Goal: Task Accomplishment & Management: Manage account settings

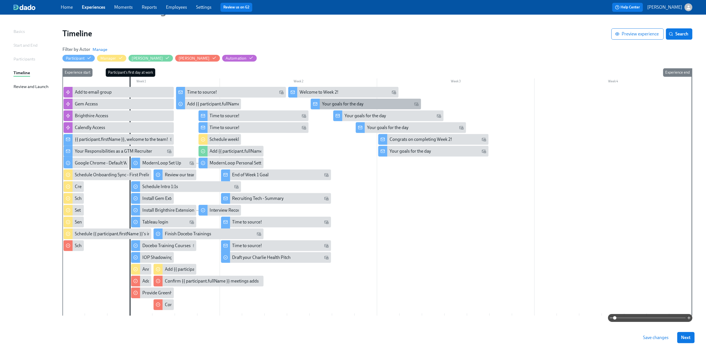
scroll to position [45, 0]
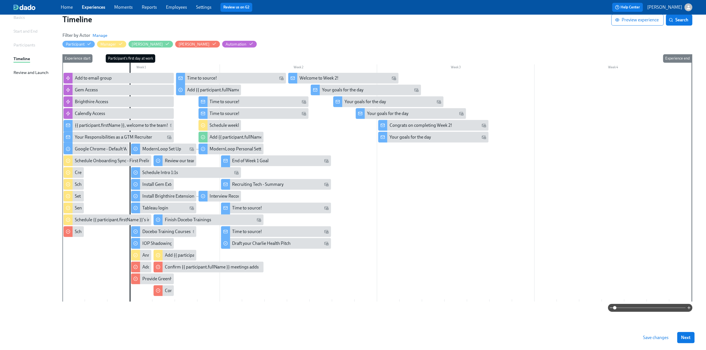
click at [690, 338] on span "Next" at bounding box center [687, 338] width 10 height 6
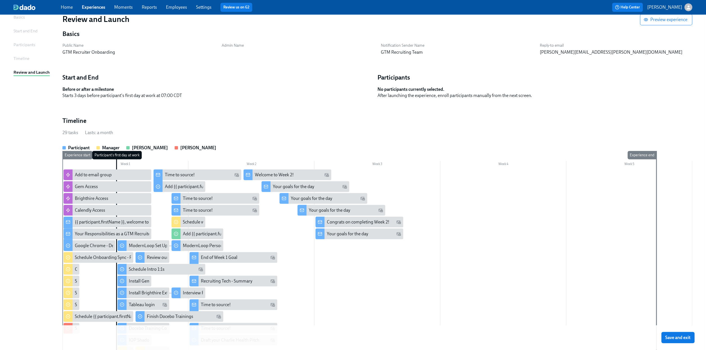
scroll to position [152, 0]
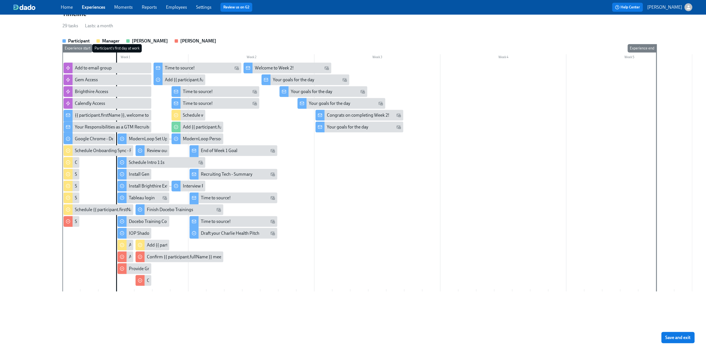
click at [689, 339] on span "Save and exit" at bounding box center [678, 338] width 25 height 6
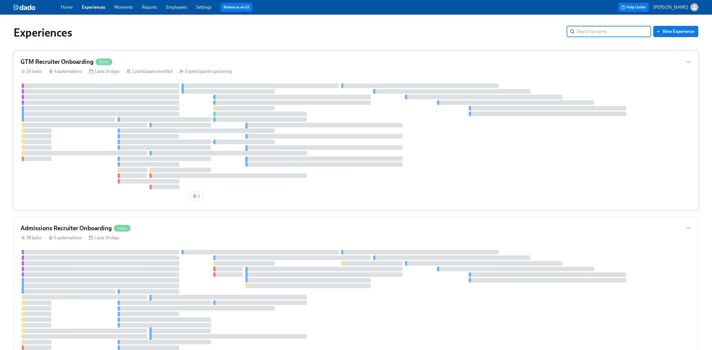
click at [348, 71] on div "29 tasks 4 automations Lasts 14 days 1 participant enrolled 0 participants upco…" at bounding box center [356, 71] width 671 height 6
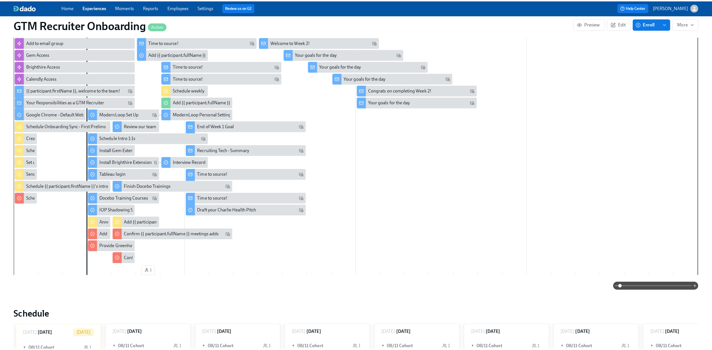
scroll to position [78, 0]
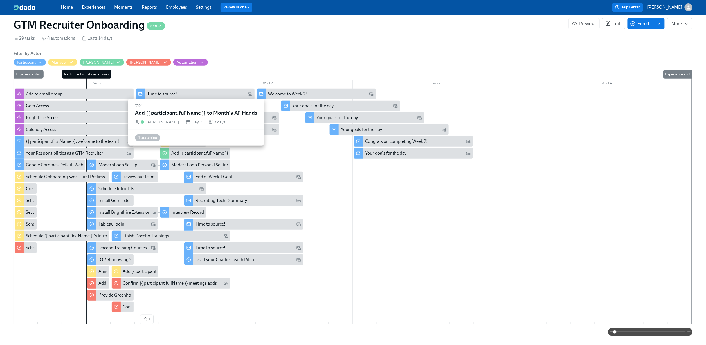
click at [184, 150] on div "Add {{ participant.fullName }} to Monthly All Hands" at bounding box center [220, 153] width 98 height 6
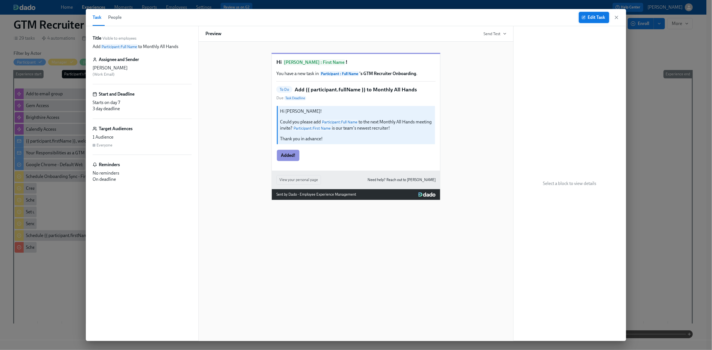
click at [584, 21] on button "Edit Task" at bounding box center [594, 17] width 30 height 11
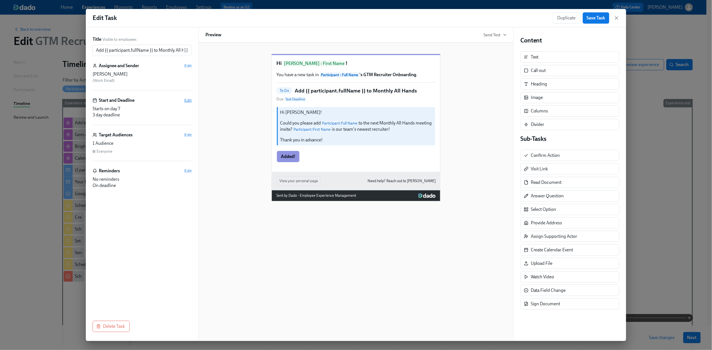
click at [185, 99] on span "Edit" at bounding box center [187, 101] width 7 height 6
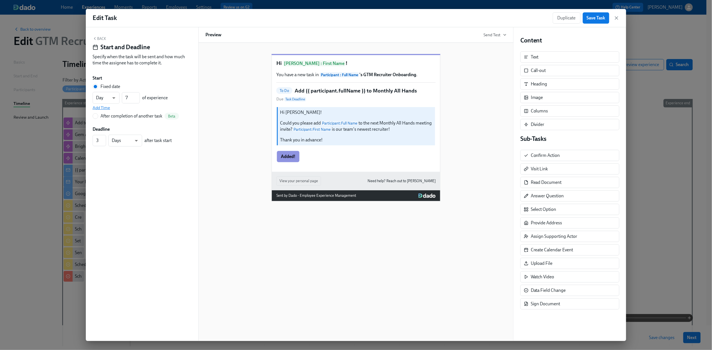
click at [103, 107] on span "Add Time" at bounding box center [101, 108] width 17 height 6
click at [98, 38] on button "Back" at bounding box center [100, 38] width 14 height 5
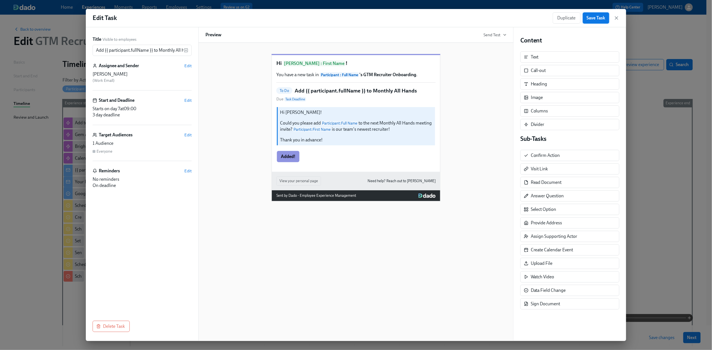
click at [591, 18] on span "Save Task" at bounding box center [596, 18] width 19 height 6
click at [615, 20] on icon "button" at bounding box center [617, 18] width 6 height 6
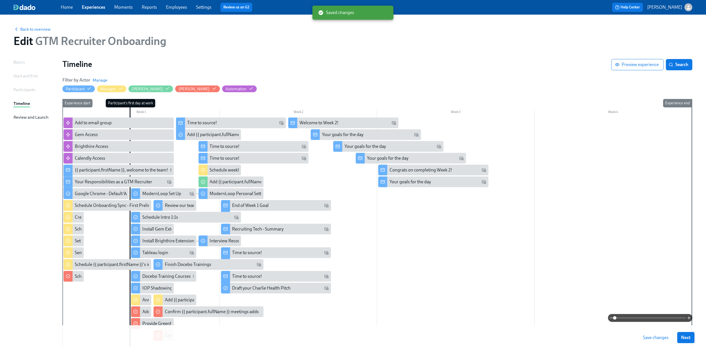
click at [666, 339] on span "Save changes" at bounding box center [657, 338] width 26 height 6
click at [689, 337] on span "Next" at bounding box center [687, 338] width 10 height 6
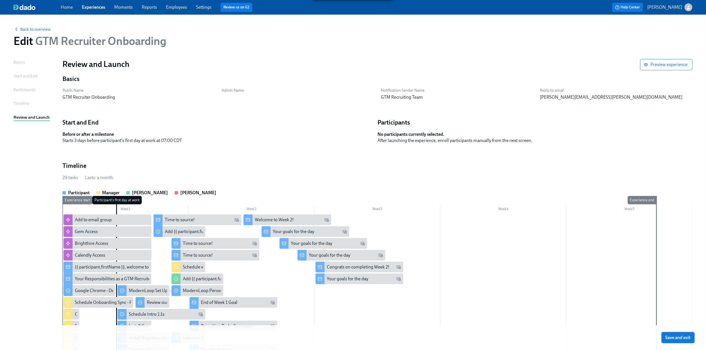
click at [688, 336] on span "Save and exit" at bounding box center [678, 338] width 25 height 6
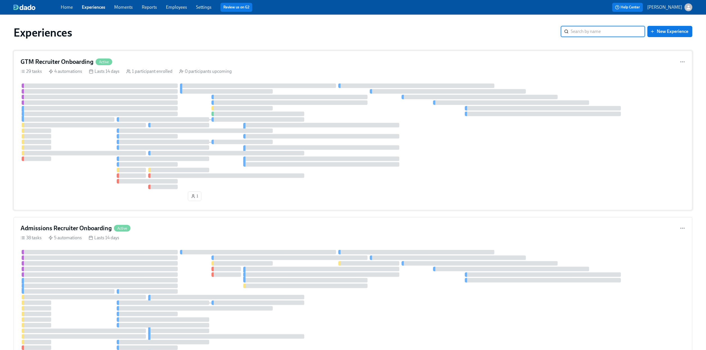
click at [234, 68] on div "GTM Recruiter Onboarding Active 29 tasks 4 automations Lasts 14 days 1 particip…" at bounding box center [353, 131] width 679 height 160
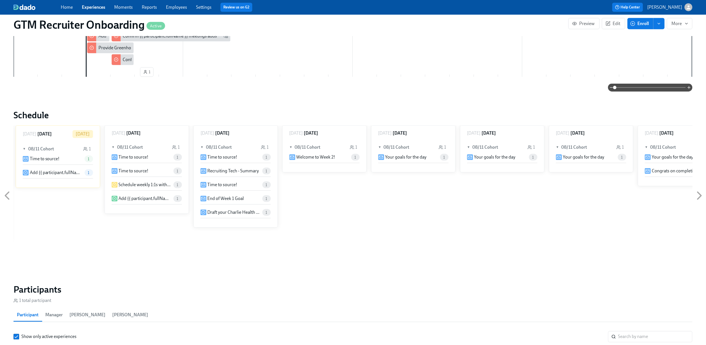
scroll to position [338, 0]
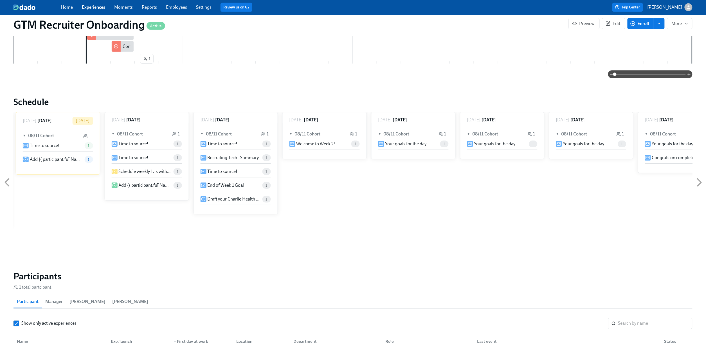
click at [72, 145] on div "1" at bounding box center [77, 145] width 31 height 7
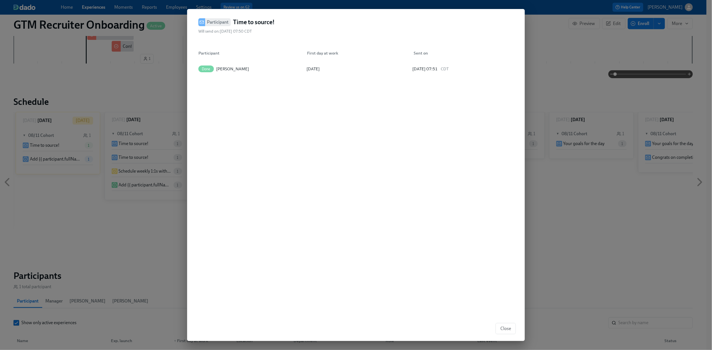
drag, startPoint x: 572, startPoint y: 231, endPoint x: 516, endPoint y: 223, distance: 56.7
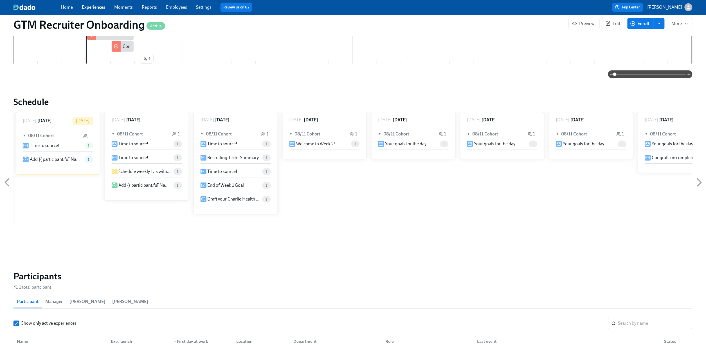
click at [5, 182] on icon at bounding box center [7, 182] width 14 height 14
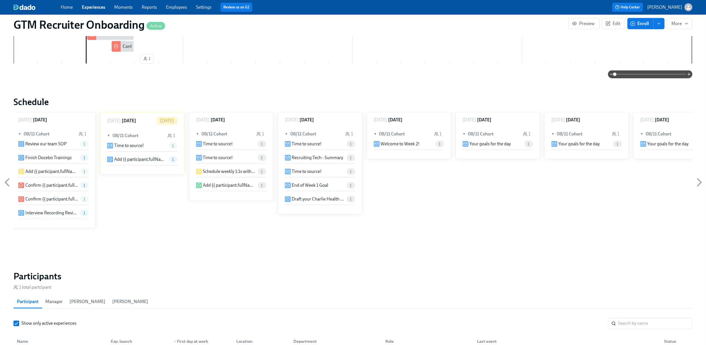
click at [5, 182] on icon at bounding box center [7, 182] width 14 height 14
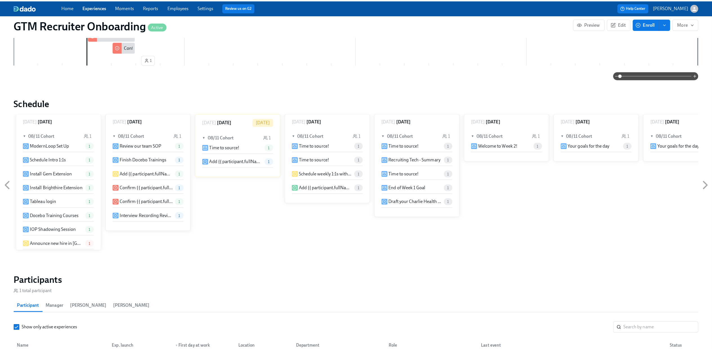
scroll to position [36, 0]
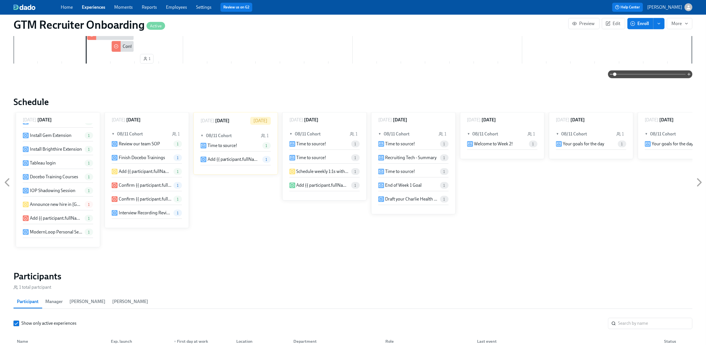
click at [64, 205] on p "Announce new hire in [GEOGRAPHIC_DATA]" at bounding box center [56, 204] width 53 height 6
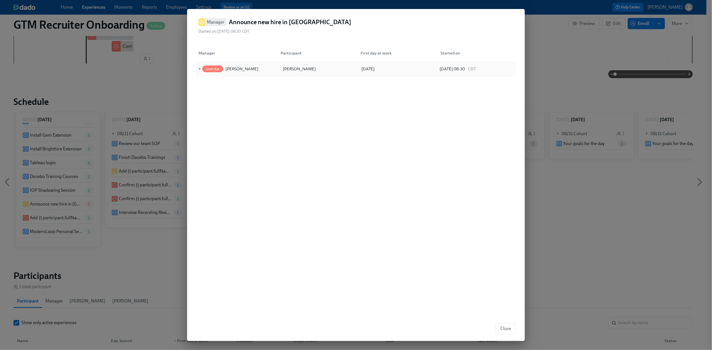
click at [201, 68] on span "►" at bounding box center [199, 69] width 4 height 6
click at [213, 85] on span "Pending" at bounding box center [213, 85] width 20 height 4
click at [242, 84] on span "Confirm Done!" at bounding box center [245, 85] width 29 height 6
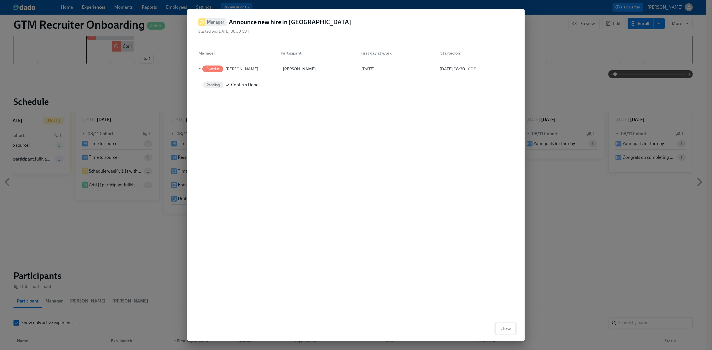
click at [504, 333] on button "Close" at bounding box center [506, 328] width 20 height 11
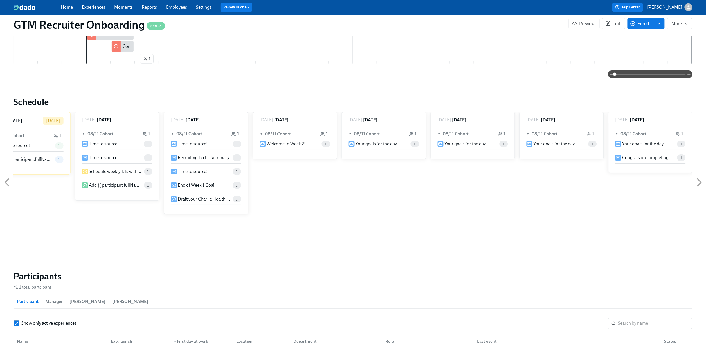
scroll to position [0, 288]
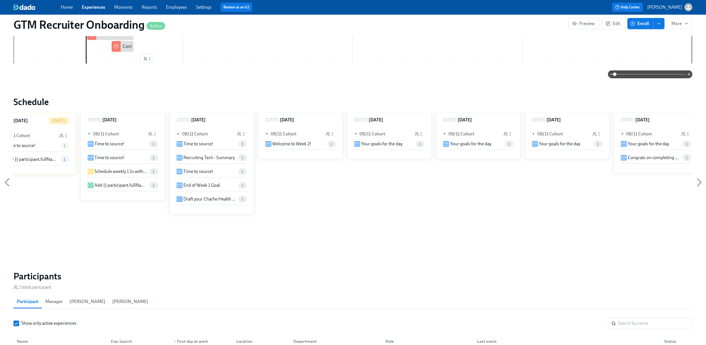
click at [8, 180] on icon at bounding box center [7, 182] width 14 height 14
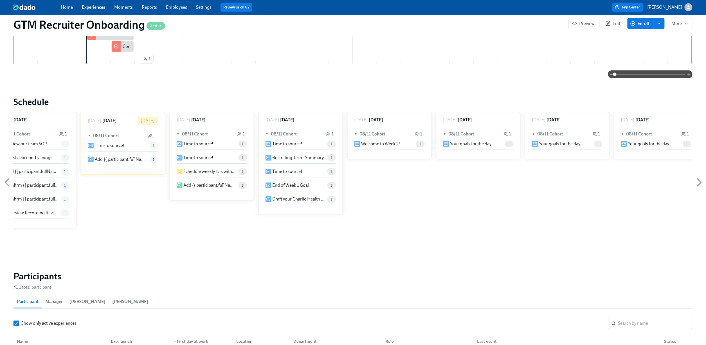
click at [8, 180] on icon at bounding box center [7, 182] width 14 height 14
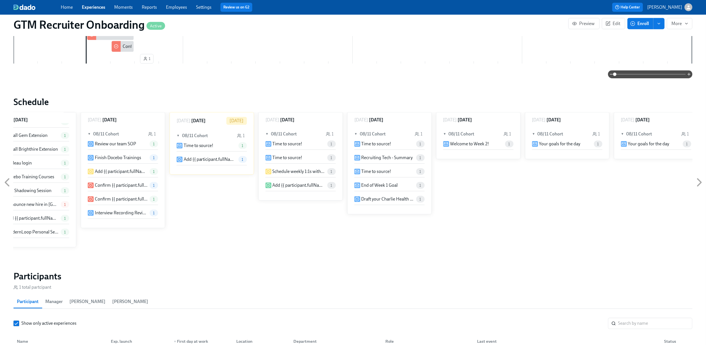
click at [8, 180] on icon at bounding box center [7, 182] width 14 height 14
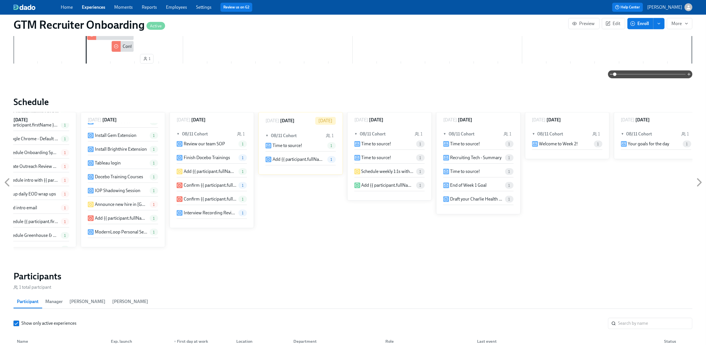
scroll to position [64, 0]
click at [8, 180] on icon at bounding box center [7, 182] width 4 height 7
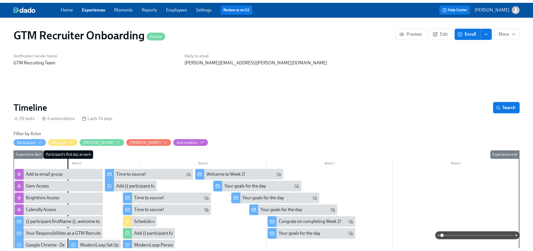
scroll to position [0, 0]
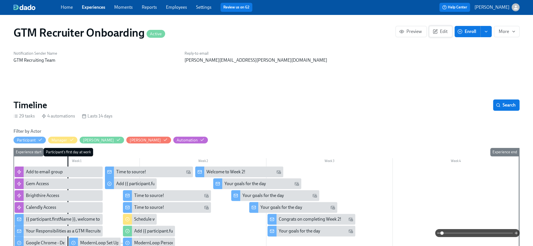
click at [440, 29] on span "Edit" at bounding box center [441, 32] width 14 height 6
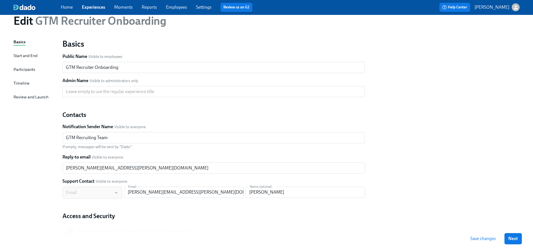
scroll to position [32, 0]
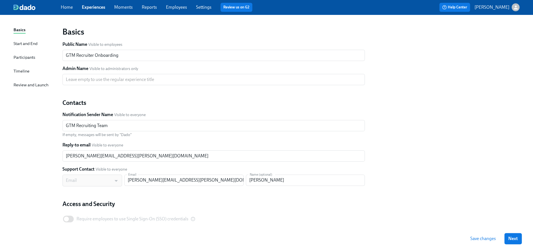
click at [26, 44] on div "Start and End" at bounding box center [26, 44] width 24 height 6
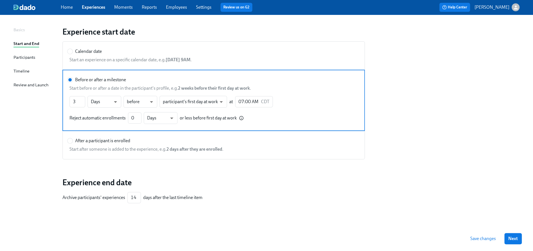
click at [31, 55] on div "Participants" at bounding box center [25, 57] width 22 height 6
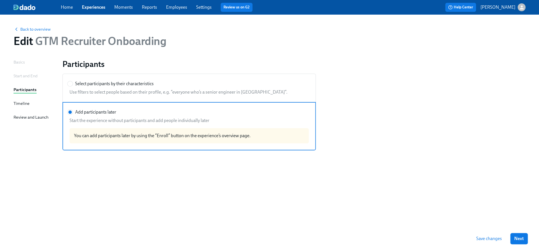
click at [86, 85] on span "Select participants by their characteristics" at bounding box center [114, 84] width 79 height 6
click at [73, 85] on input "Select participants by their characteristics" at bounding box center [70, 83] width 5 height 5
radio input "true"
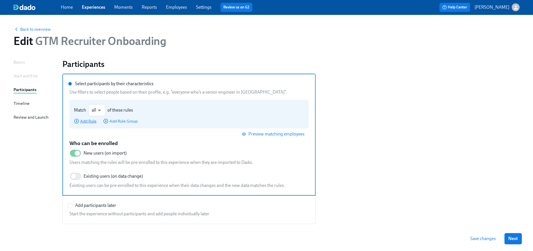
click at [91, 122] on span "Add Rule" at bounding box center [85, 121] width 23 height 6
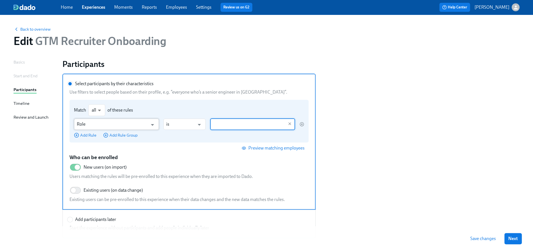
click at [142, 121] on input "Role" at bounding box center [112, 124] width 71 height 11
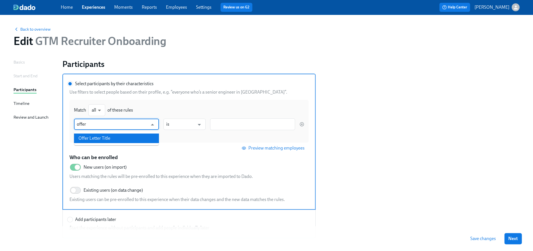
click at [129, 134] on li "Offer Letter Title" at bounding box center [116, 139] width 85 height 10
type input "Offer Letter Title"
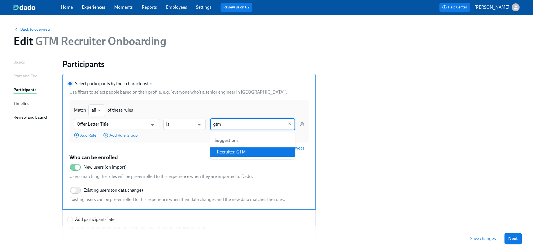
click at [239, 151] on li "Recruiter, GTM" at bounding box center [252, 152] width 85 height 10
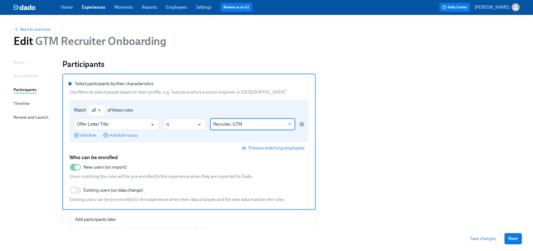
type input "Recruiter, GTM"
click at [301, 123] on icon "button" at bounding box center [302, 124] width 5 height 5
click at [73, 86] on input "Select participants by their characteristics" at bounding box center [70, 83] width 5 height 5
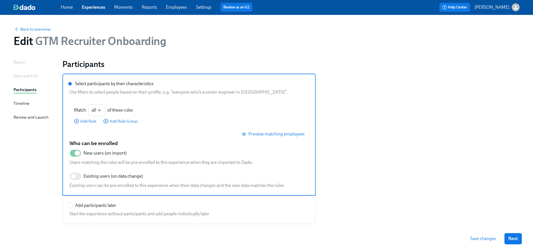
click at [81, 200] on label "Add participants later Start the experience without participants and add people…" at bounding box center [188, 210] width 253 height 29
click at [73, 203] on input "Add participants later" at bounding box center [70, 205] width 5 height 5
radio input "true"
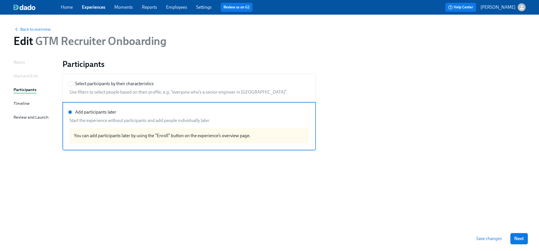
click at [26, 104] on div "Timeline" at bounding box center [22, 103] width 16 height 6
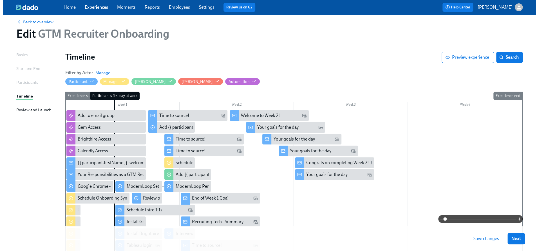
scroll to position [10, 0]
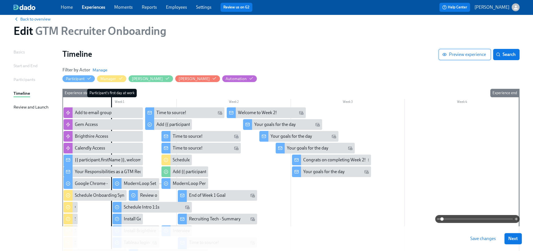
click at [454, 54] on span "Preview experience" at bounding box center [464, 55] width 43 height 6
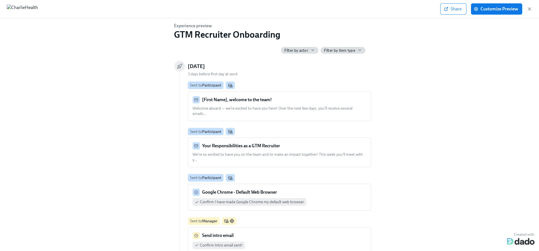
scroll to position [21, 0]
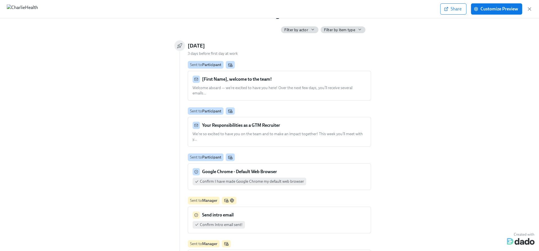
click at [274, 84] on div "[First Name], welcome to the team! Welcome aboard — we’re excited to have you h…" at bounding box center [279, 86] width 174 height 20
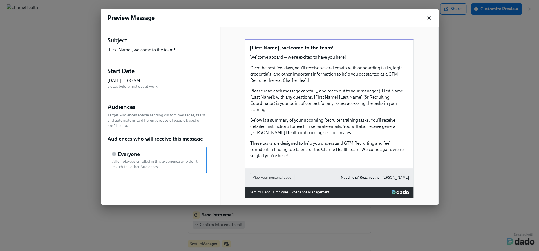
click at [431, 17] on icon "button" at bounding box center [429, 18] width 6 height 6
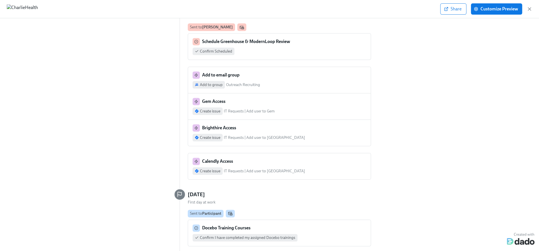
scroll to position [437, 0]
click at [249, 80] on div "Add to group Outreach Recruiting" at bounding box center [226, 84] width 68 height 8
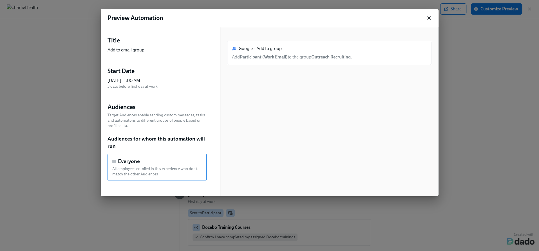
click at [427, 19] on icon "button" at bounding box center [429, 18] width 6 height 6
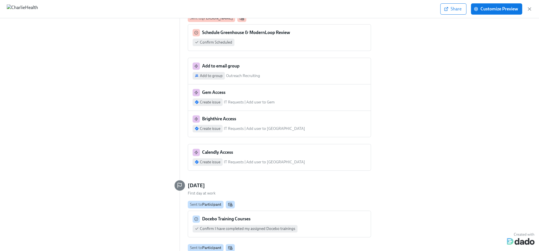
scroll to position [446, 0]
click at [290, 98] on div "Create issue IT Requests | Add user to Gem" at bounding box center [279, 102] width 174 height 8
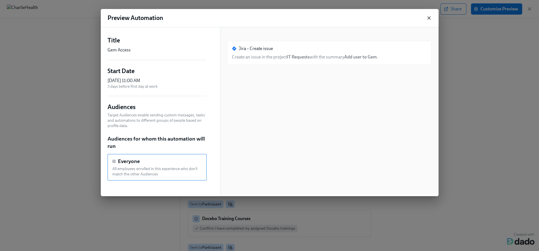
click at [430, 17] on icon "button" at bounding box center [428, 18] width 3 height 3
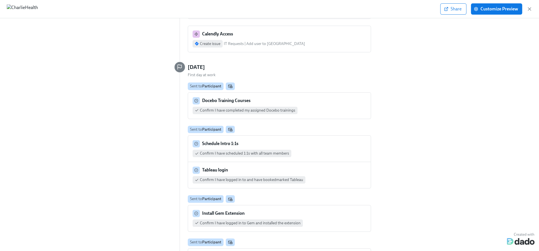
scroll to position [547, 0]
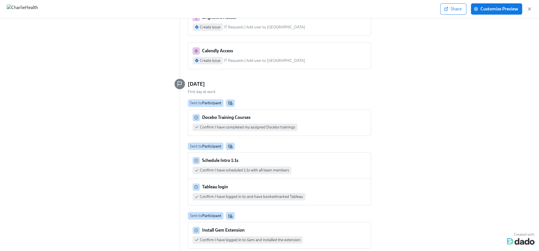
click at [306, 114] on div "Docebo Training Courses" at bounding box center [279, 117] width 174 height 7
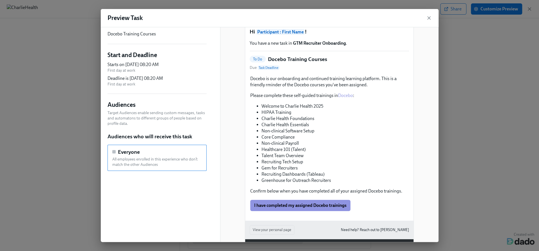
scroll to position [17, 0]
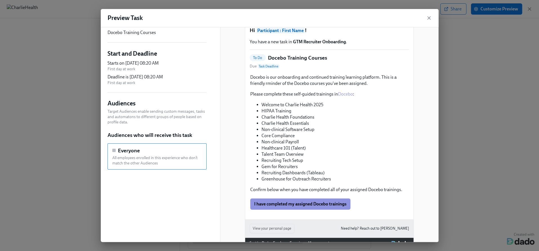
click at [425, 17] on div "Preview Task" at bounding box center [270, 18] width 338 height 18
click at [427, 17] on icon "button" at bounding box center [429, 18] width 6 height 6
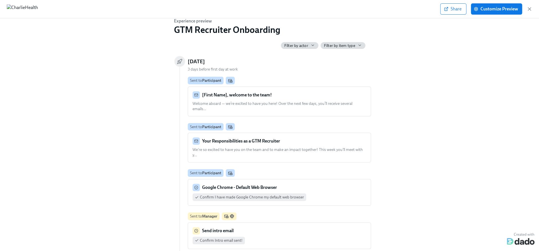
scroll to position [0, 0]
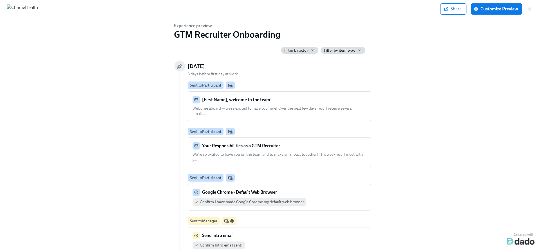
click at [281, 102] on div "[First Name], welcome to the team!" at bounding box center [279, 99] width 174 height 7
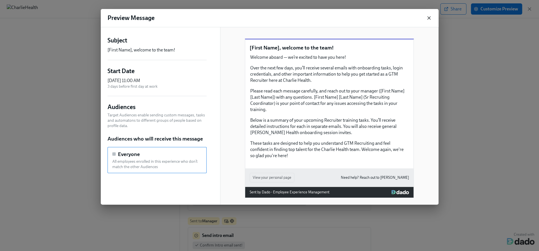
click at [430, 18] on icon "button" at bounding box center [429, 18] width 6 height 6
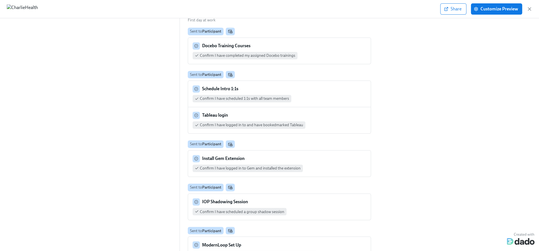
scroll to position [620, 0]
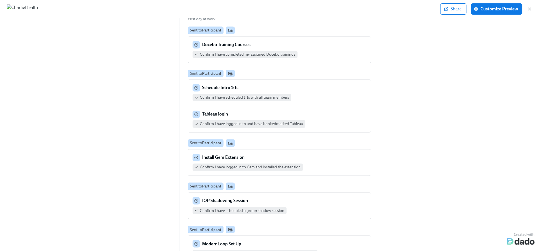
click at [308, 84] on div "Schedule Intro 1:1s" at bounding box center [279, 87] width 174 height 7
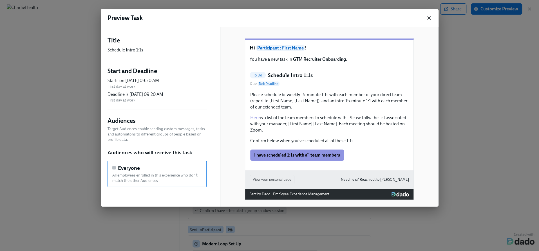
click at [427, 17] on icon "button" at bounding box center [429, 18] width 6 height 6
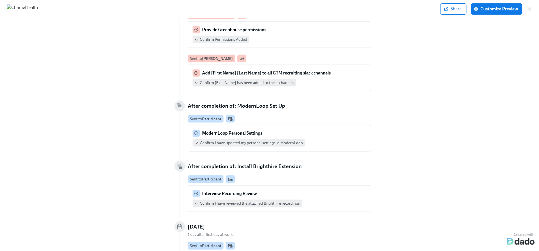
scroll to position [964, 0]
click at [246, 131] on strong "ModernLoop Personal Settings" at bounding box center [232, 133] width 60 height 5
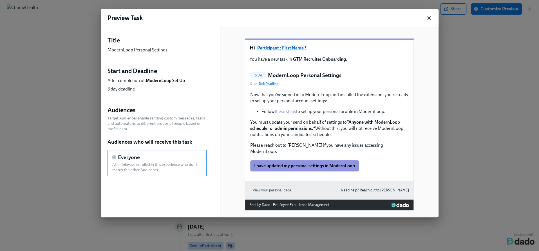
click at [428, 18] on icon "button" at bounding box center [429, 18] width 6 height 6
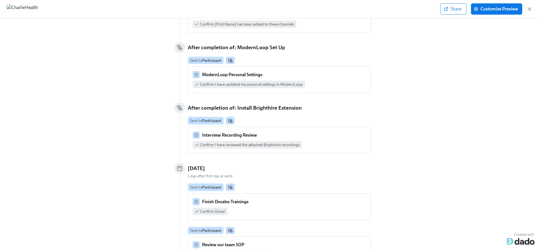
scroll to position [1026, 0]
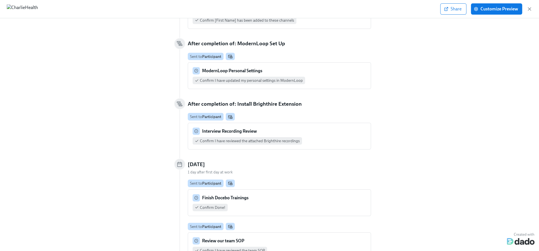
click at [324, 128] on div "Interview Recording Review" at bounding box center [279, 131] width 174 height 7
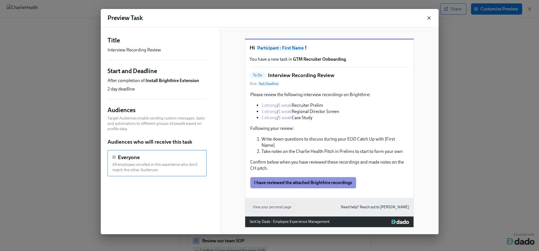
click at [427, 20] on icon "button" at bounding box center [429, 18] width 6 height 6
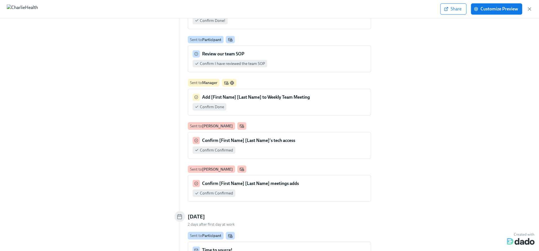
scroll to position [1216, 0]
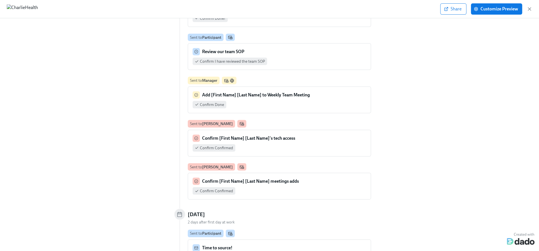
click at [314, 91] on div "Add [First Name] [Last Name] to Weekly Team Meeting" at bounding box center [279, 94] width 174 height 7
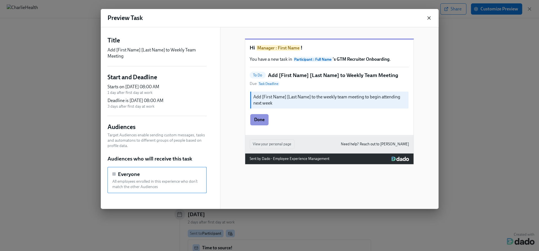
click at [429, 17] on icon "button" at bounding box center [429, 18] width 6 height 6
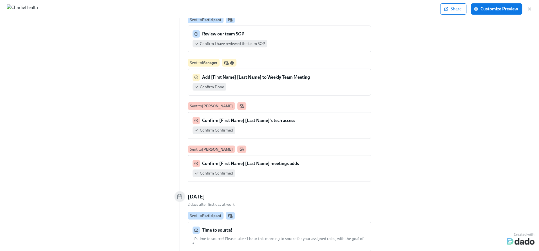
scroll to position [1274, 0]
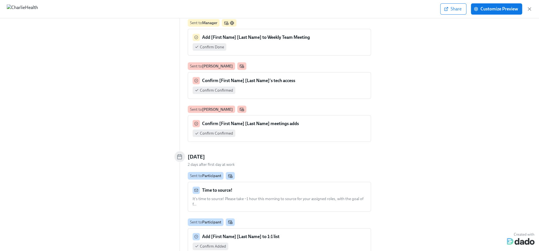
click at [310, 77] on div "Confirm [First Name] [Last Name]'s tech access" at bounding box center [279, 80] width 174 height 7
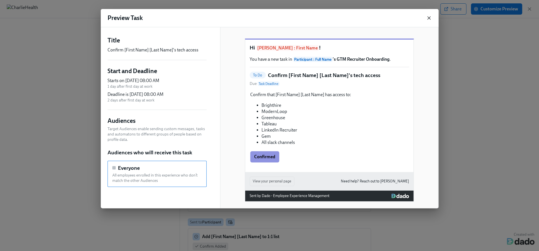
click at [426, 19] on icon "button" at bounding box center [429, 18] width 6 height 6
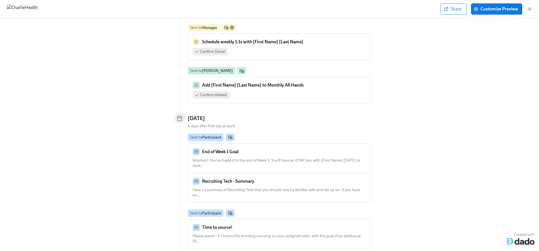
scroll to position [1628, 0]
click at [323, 81] on div "Add [First Name] [Last Name] to Monthly All Hands Confirm Added!" at bounding box center [279, 89] width 174 height 17
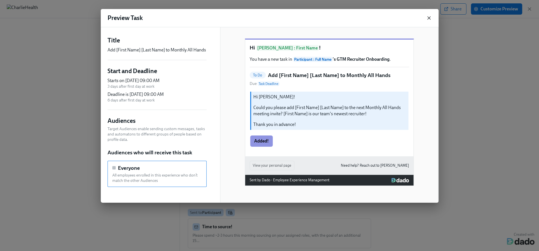
click at [427, 18] on icon "button" at bounding box center [429, 18] width 6 height 6
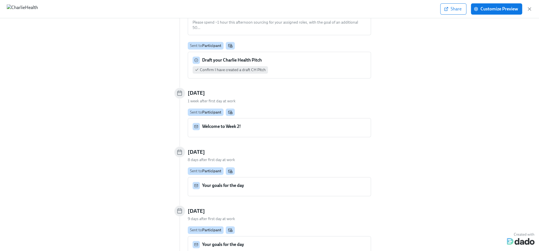
scroll to position [1911, 0]
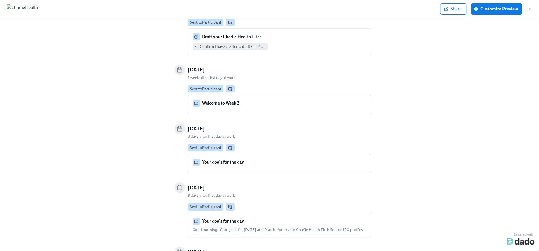
click at [296, 159] on div "Your goals for the day" at bounding box center [279, 162] width 174 height 7
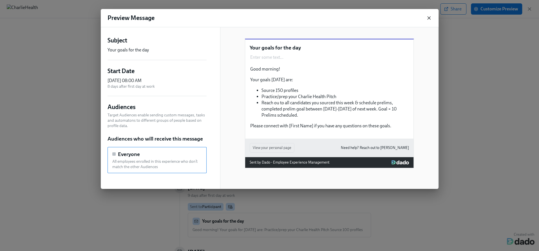
click at [427, 16] on icon "button" at bounding box center [429, 18] width 6 height 6
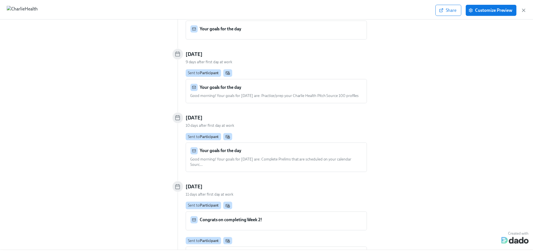
scroll to position [2046, 0]
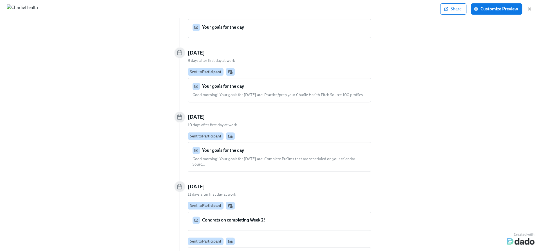
click at [529, 8] on icon "button" at bounding box center [529, 9] width 6 height 6
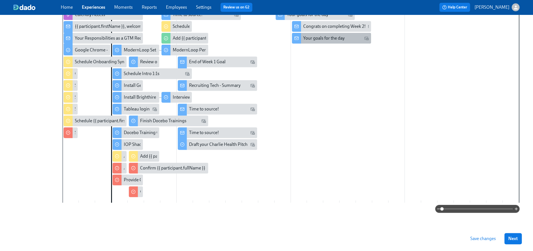
scroll to position [144, 0]
click at [514, 238] on span "Next" at bounding box center [513, 239] width 10 height 6
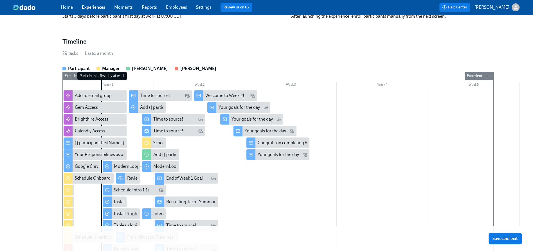
click at [514, 238] on span "Save and exit" at bounding box center [505, 239] width 25 height 6
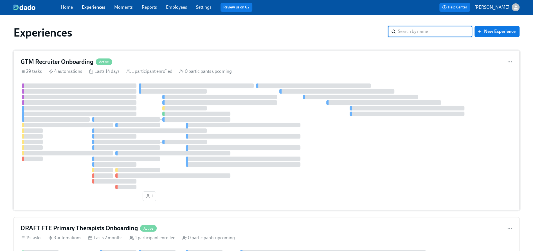
click at [207, 63] on div "GTM Recruiter Onboarding Active" at bounding box center [267, 62] width 492 height 8
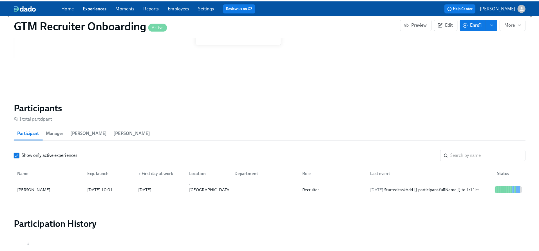
scroll to position [509, 0]
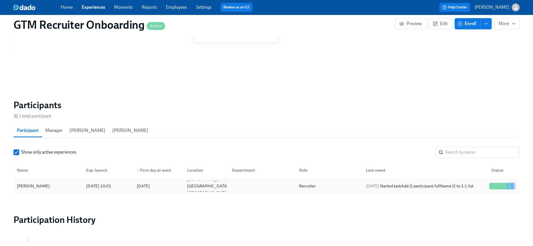
click at [409, 188] on div "[DATE] Started task Add {{ participant.fullName }} to 1:1 list" at bounding box center [420, 185] width 112 height 7
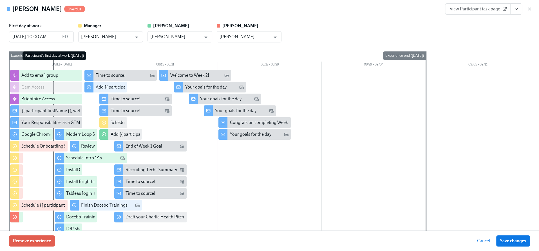
click at [482, 240] on span "Cancel" at bounding box center [483, 241] width 13 height 6
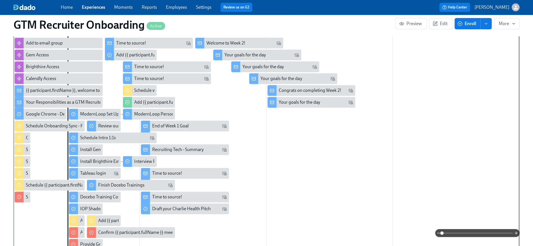
scroll to position [127, 0]
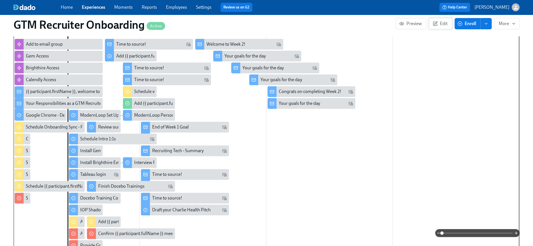
click at [442, 20] on button "Edit" at bounding box center [440, 23] width 23 height 11
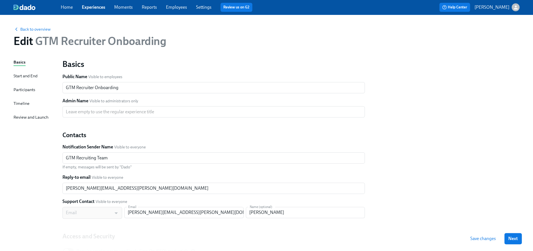
click at [18, 101] on div "Timeline" at bounding box center [22, 103] width 16 height 6
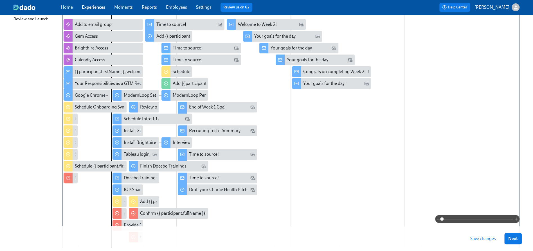
scroll to position [100, 0]
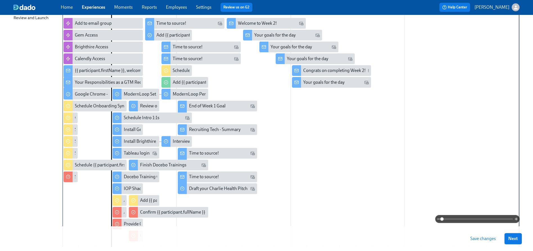
click at [331, 124] on div at bounding box center [290, 132] width 457 height 229
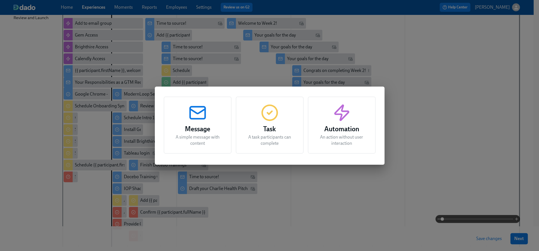
click at [278, 122] on div "Task A task participants can complete" at bounding box center [270, 125] width 68 height 57
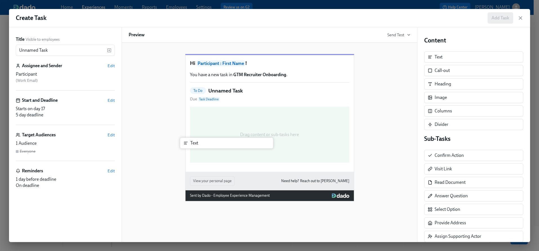
drag, startPoint x: 446, startPoint y: 57, endPoint x: 198, endPoint y: 144, distance: 262.6
click at [198, 144] on div "Title Visible to employees Unnamed Task ​ Assignee and Sender Edit Participant …" at bounding box center [269, 134] width 521 height 215
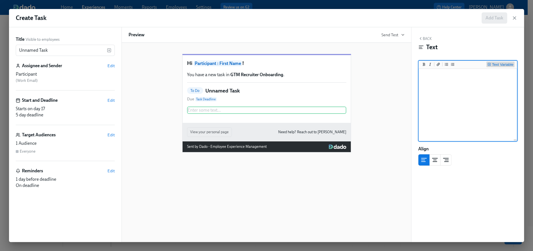
click at [501, 63] on div "Text Variable" at bounding box center [502, 65] width 21 height 4
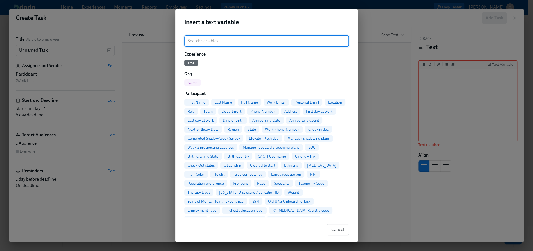
scroll to position [34, 0]
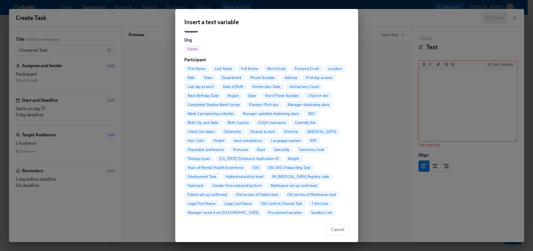
click at [197, 69] on span "First Name" at bounding box center [196, 69] width 25 height 4
type textarea "{{ participant.firstName }}"
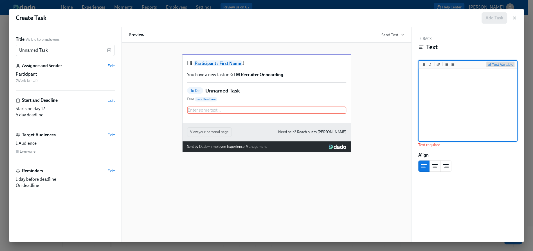
click at [496, 63] on div "Text Variable" at bounding box center [502, 65] width 21 height 4
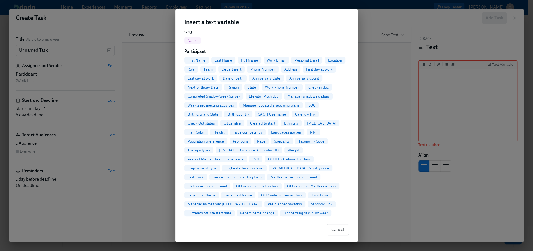
scroll to position [0, 0]
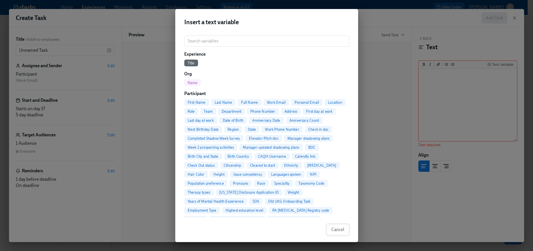
click at [337, 227] on button "Cancel" at bounding box center [338, 229] width 23 height 11
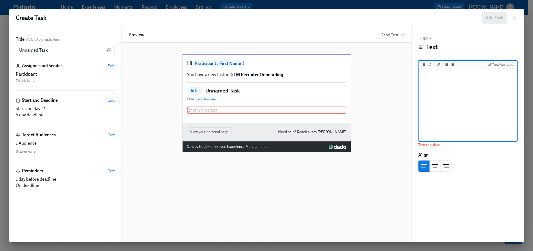
click at [435, 100] on textarea at bounding box center [468, 105] width 96 height 71
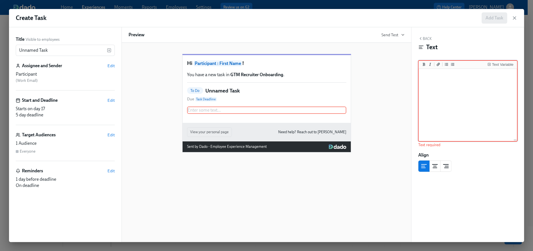
click at [426, 39] on button "Back" at bounding box center [425, 38] width 14 height 5
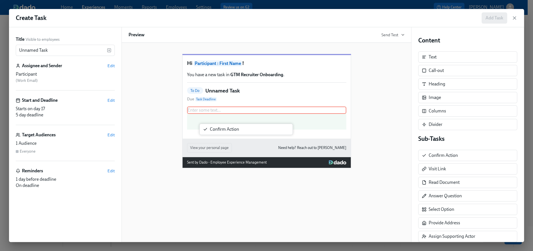
drag, startPoint x: 430, startPoint y: 153, endPoint x: 206, endPoint y: 128, distance: 225.4
click at [206, 128] on div "Title Visible to employees Unnamed Task ​ Assignee and Sender Edit Participant …" at bounding box center [266, 134] width 515 height 215
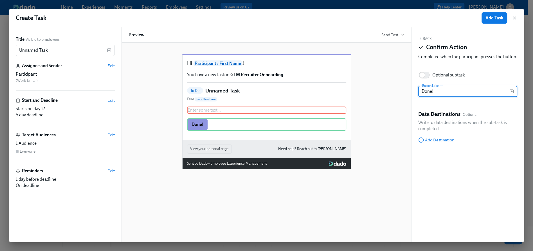
type input "Done!"
click at [111, 100] on span "Edit" at bounding box center [110, 101] width 7 height 6
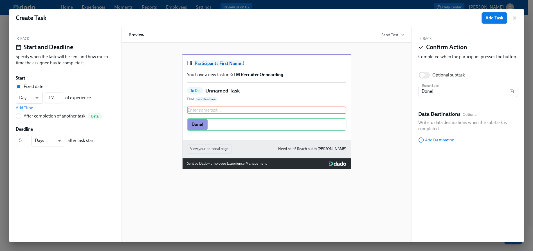
scroll to position [122, 0]
click at [30, 107] on span "Add Time" at bounding box center [24, 108] width 17 height 6
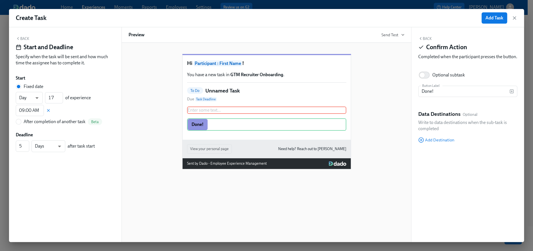
click at [21, 37] on button "Back" at bounding box center [23, 38] width 14 height 5
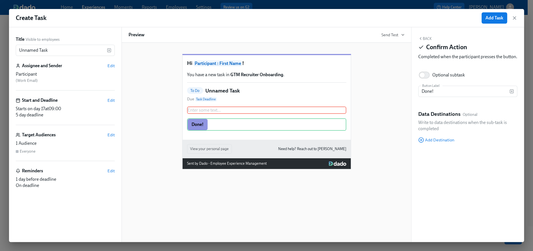
scroll to position [144, 0]
click at [110, 169] on span "Edit" at bounding box center [110, 171] width 7 height 6
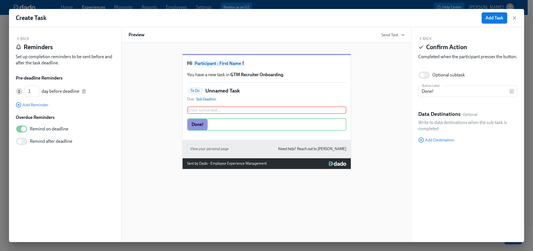
click at [21, 39] on button "Back" at bounding box center [23, 38] width 14 height 5
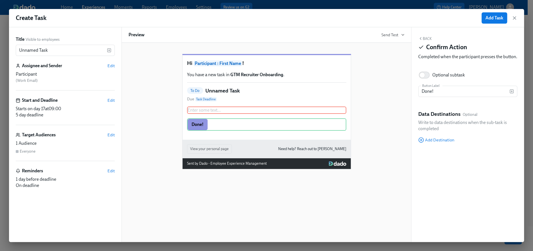
scroll to position [133, 0]
click at [516, 17] on icon "button" at bounding box center [515, 18] width 6 height 6
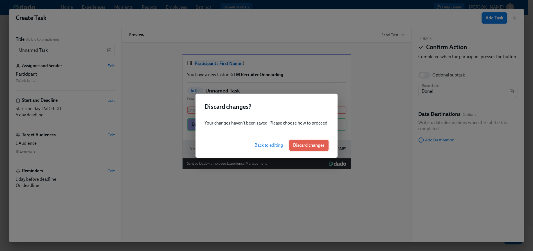
click at [317, 149] on button "Discard changes" at bounding box center [308, 145] width 39 height 11
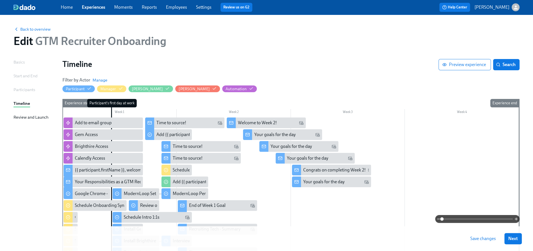
scroll to position [144, 0]
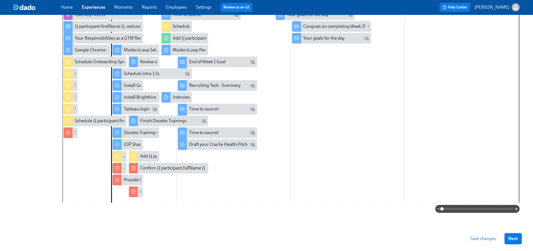
click at [485, 239] on span "Save changes" at bounding box center [483, 239] width 26 height 6
click at [512, 239] on button "Next" at bounding box center [513, 238] width 17 height 11
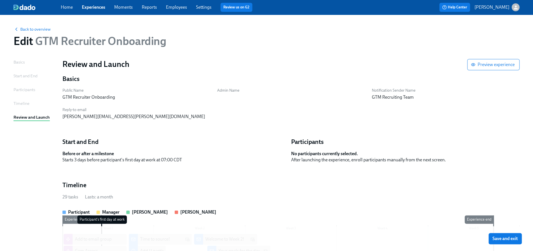
click at [21, 104] on div "Timeline" at bounding box center [22, 103] width 16 height 6
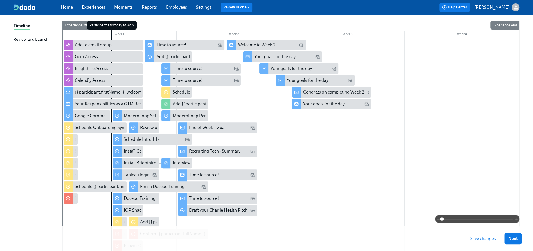
scroll to position [144, 0]
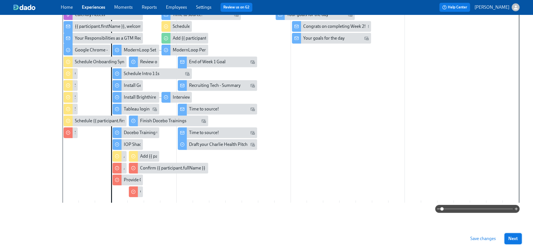
click at [516, 242] on button "Next" at bounding box center [513, 238] width 17 height 11
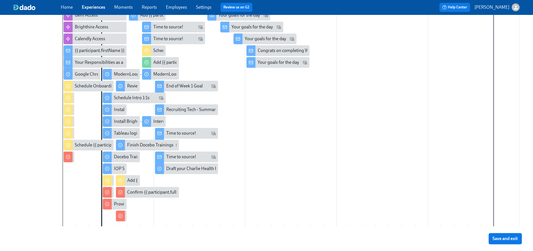
scroll to position [270, 0]
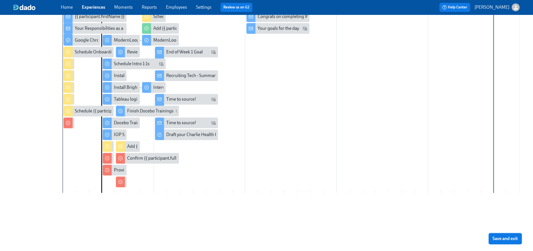
click at [509, 241] on span "Save and exit" at bounding box center [505, 239] width 25 height 6
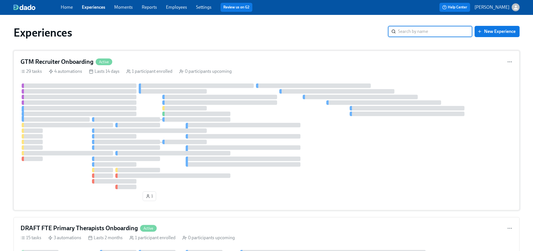
click at [151, 55] on div "GTM Recruiter Onboarding Active 29 tasks 4 automations Lasts 14 days 1 particip…" at bounding box center [267, 131] width 506 height 160
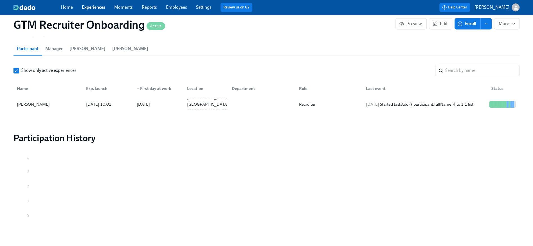
scroll to position [602, 0]
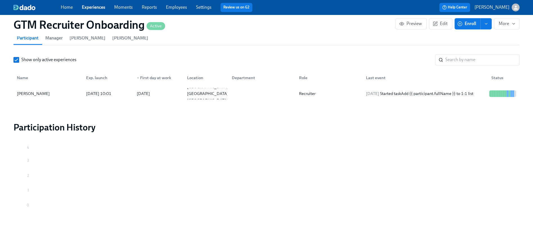
click at [54, 39] on span "Manager" at bounding box center [53, 38] width 17 height 8
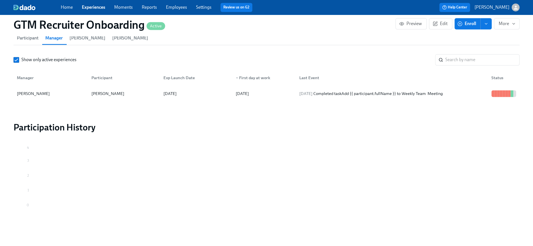
click at [31, 39] on span "Participant" at bounding box center [28, 38] width 22 height 8
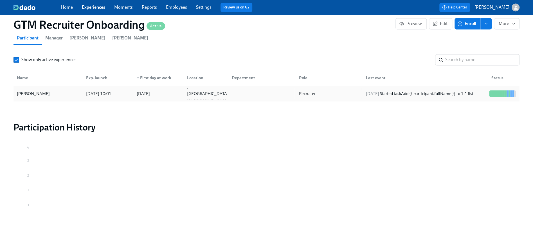
click at [55, 100] on div "[PERSON_NAME] [DATE] 10:01 2025/08/11 [GEOGRAPHIC_DATA] [GEOGRAPHIC_DATA] US Re…" at bounding box center [267, 94] width 506 height 16
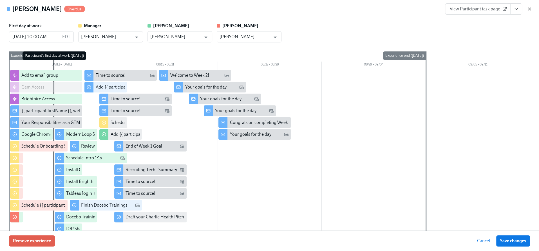
click at [532, 6] on icon "button" at bounding box center [529, 9] width 6 height 6
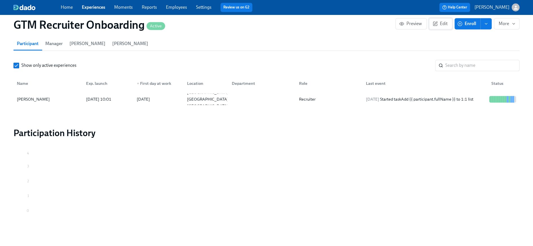
click at [434, 22] on icon "button" at bounding box center [435, 24] width 4 height 4
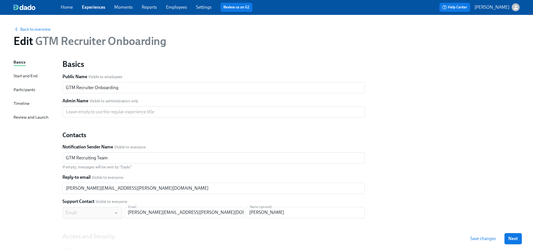
click at [24, 103] on div "Timeline" at bounding box center [22, 103] width 16 height 6
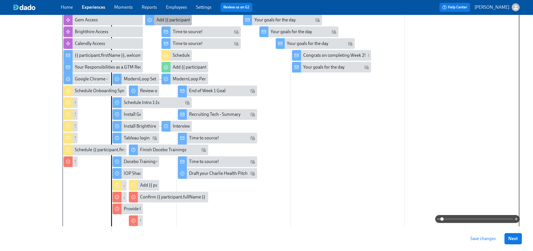
scroll to position [123, 0]
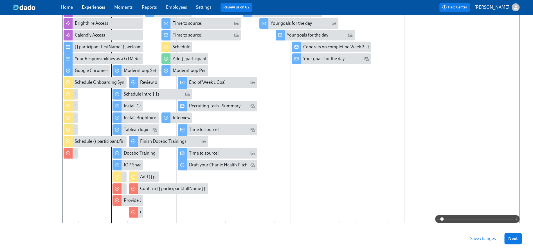
click at [301, 115] on div at bounding box center [290, 108] width 457 height 229
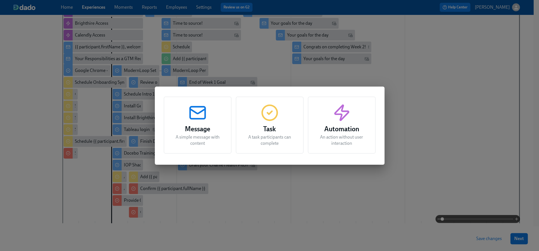
click at [195, 120] on icon "button" at bounding box center [198, 113] width 18 height 18
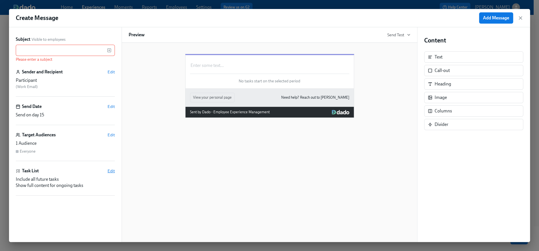
click at [111, 172] on span "Edit" at bounding box center [110, 171] width 7 height 6
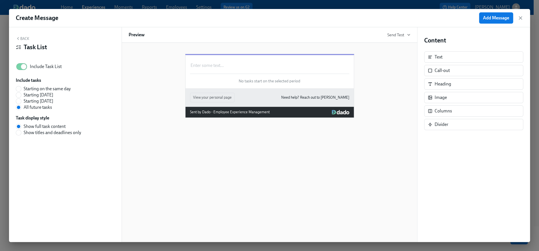
click at [24, 38] on button "Back" at bounding box center [23, 38] width 14 height 5
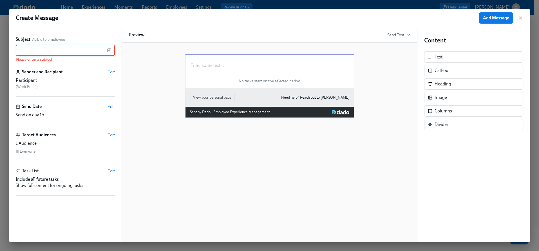
click at [518, 17] on icon "button" at bounding box center [520, 18] width 6 height 6
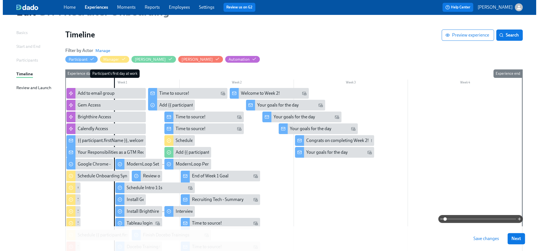
scroll to position [35, 0]
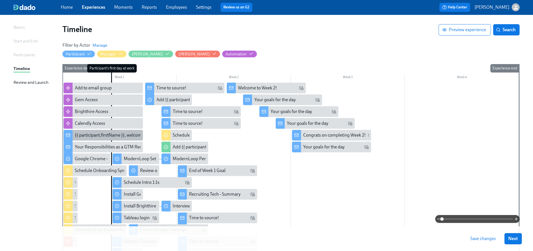
click at [102, 135] on div "{{ participant.firstName }}, welcome to the team!" at bounding box center [121, 135] width 93 height 6
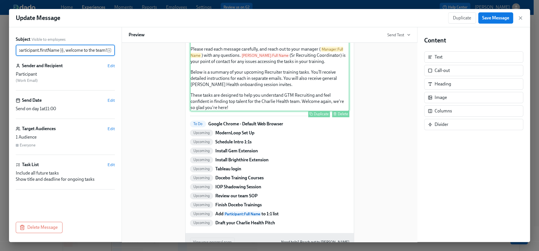
scroll to position [90, 0]
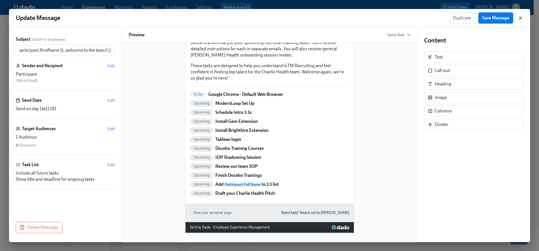
click at [519, 15] on icon "button" at bounding box center [520, 18] width 6 height 6
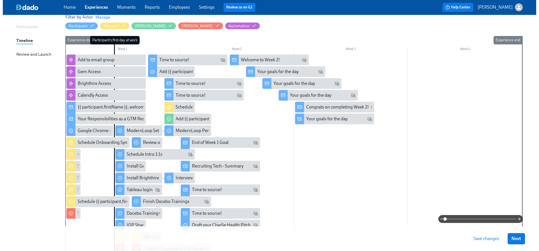
scroll to position [64, 0]
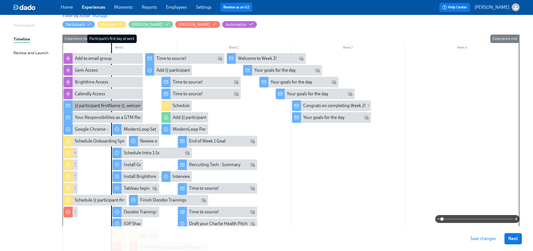
click at [105, 103] on div "{{ participant.firstName }}, welcome to the team!" at bounding box center [121, 106] width 93 height 6
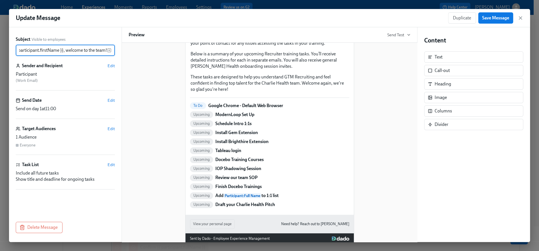
scroll to position [77, 0]
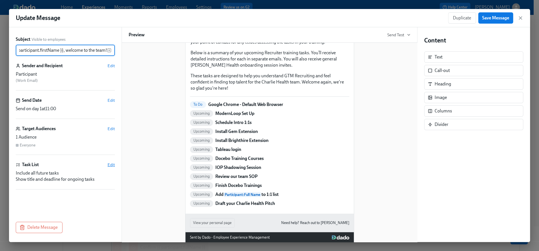
click at [114, 165] on span "Edit" at bounding box center [110, 165] width 7 height 6
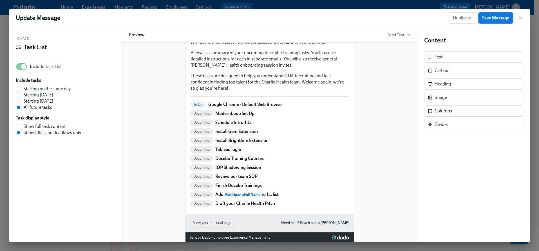
click at [26, 39] on button "Back" at bounding box center [23, 38] width 14 height 5
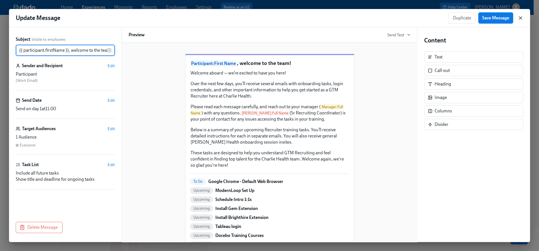
click at [520, 17] on icon "button" at bounding box center [520, 18] width 3 height 3
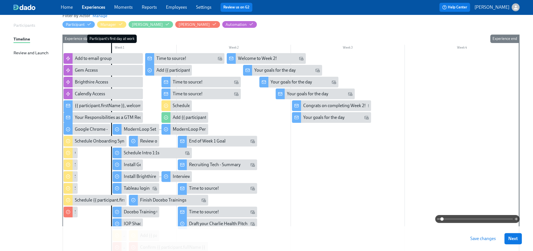
click at [495, 242] on span "Save changes" at bounding box center [483, 239] width 26 height 6
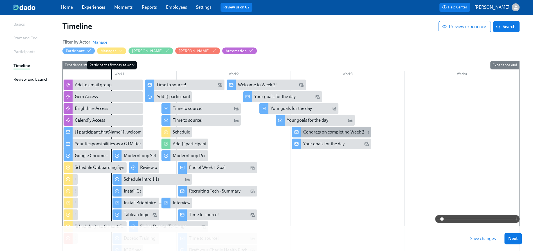
scroll to position [55, 0]
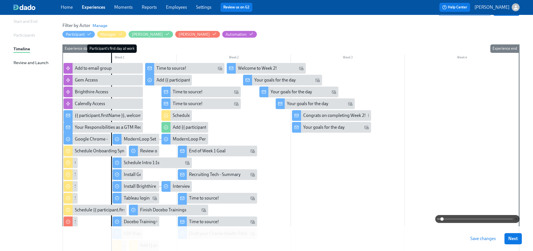
click at [516, 218] on icon "button" at bounding box center [516, 219] width 5 height 5
click at [516, 218] on icon "button" at bounding box center [516, 219] width 0 height 3
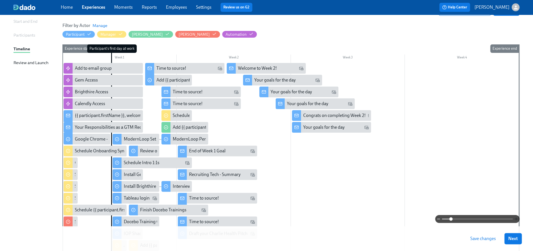
click at [516, 218] on icon "button" at bounding box center [516, 219] width 0 height 3
click at [516, 218] on icon "button" at bounding box center [516, 219] width 5 height 5
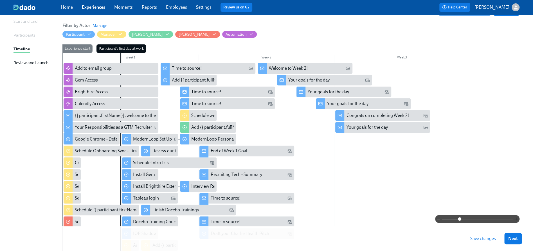
click at [516, 218] on icon "button" at bounding box center [516, 219] width 5 height 5
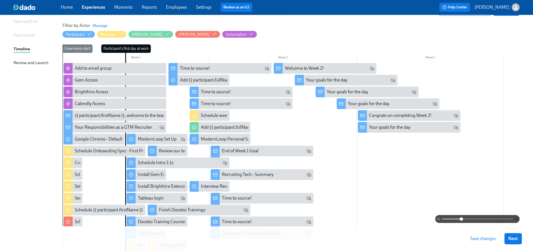
click at [516, 218] on icon "button" at bounding box center [516, 219] width 5 height 5
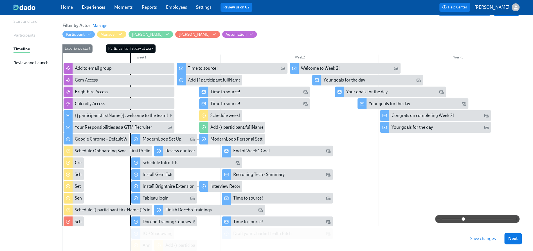
click at [516, 218] on icon "button" at bounding box center [516, 219] width 5 height 5
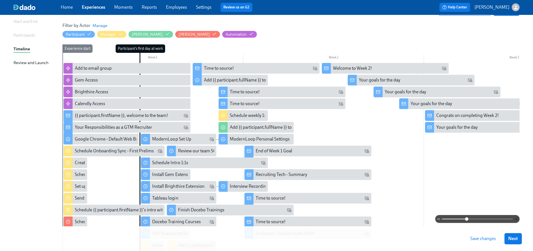
click at [516, 218] on icon "button" at bounding box center [516, 219] width 5 height 5
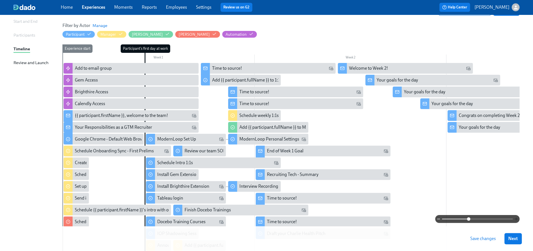
click at [516, 218] on icon "button" at bounding box center [516, 219] width 5 height 5
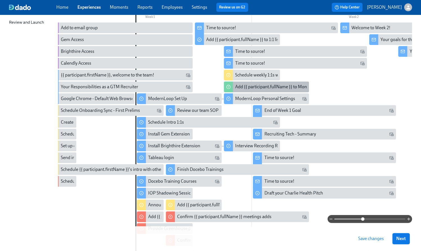
scroll to position [0, 0]
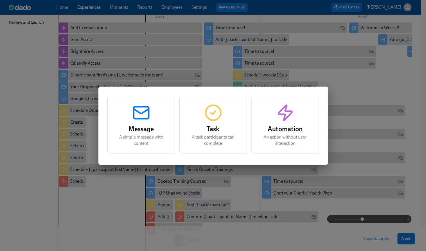
click at [288, 121] on icon "button" at bounding box center [285, 113] width 18 height 18
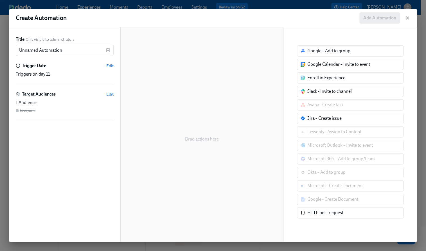
click at [408, 17] on icon "button" at bounding box center [408, 18] width 6 height 6
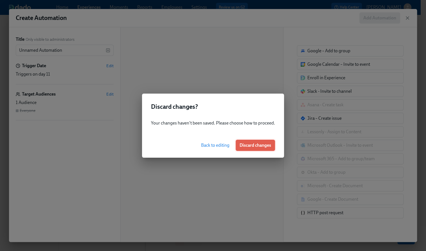
click at [254, 145] on span "Discard changes" at bounding box center [256, 146] width 32 height 6
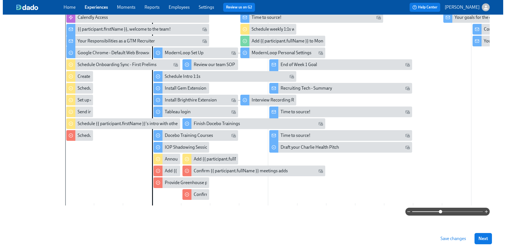
scroll to position [52, 0]
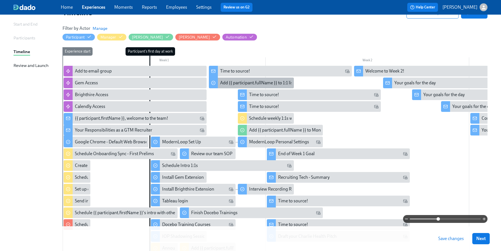
click at [272, 81] on div "Add {{ participant.fullName }} to 1:1 list" at bounding box center [257, 83] width 74 height 6
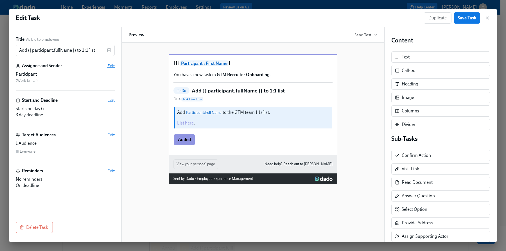
click at [112, 63] on span "Edit" at bounding box center [110, 66] width 7 height 6
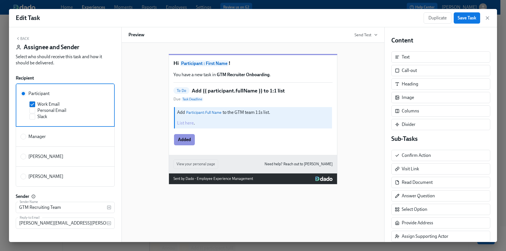
click at [48, 172] on label "[PERSON_NAME]" at bounding box center [65, 177] width 99 height 20
click at [26, 174] on input "[PERSON_NAME]" at bounding box center [23, 176] width 5 height 5
radio input "true"
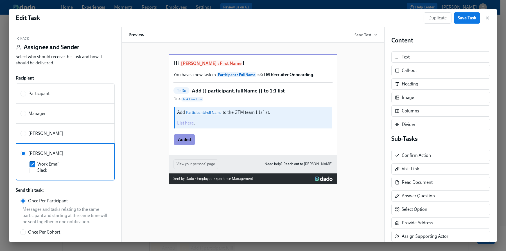
click at [25, 37] on button "Back" at bounding box center [23, 38] width 14 height 5
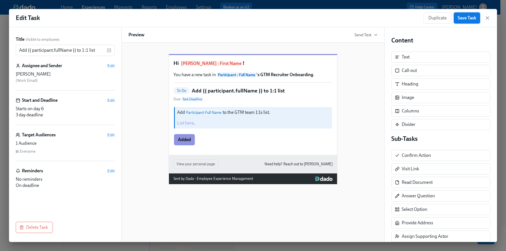
click at [470, 20] on span "Save Task" at bounding box center [467, 18] width 19 height 6
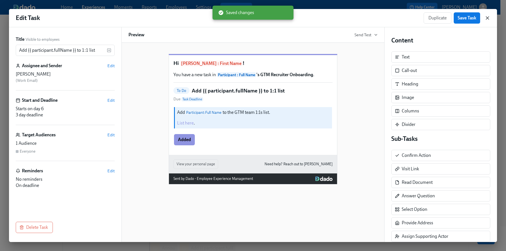
click at [488, 18] on icon "button" at bounding box center [488, 18] width 6 height 6
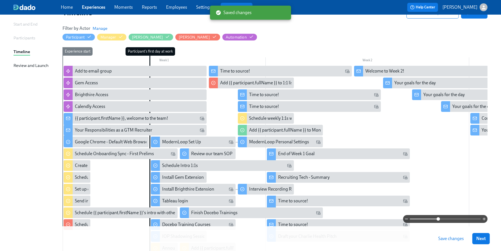
click at [461, 238] on span "Save changes" at bounding box center [451, 239] width 26 height 6
click at [450, 239] on span "Save changes" at bounding box center [451, 239] width 26 height 6
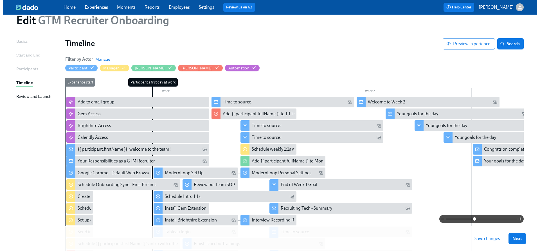
scroll to position [21, 0]
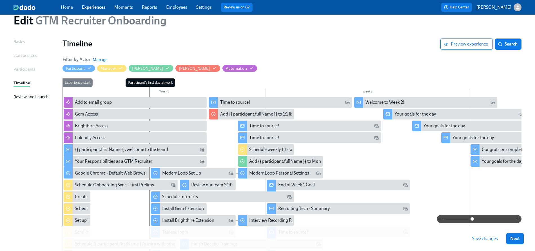
click at [469, 47] on button "Preview experience" at bounding box center [466, 44] width 52 height 11
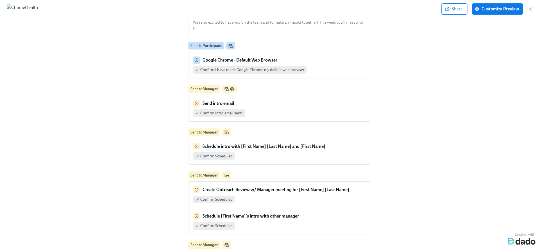
scroll to position [167, 0]
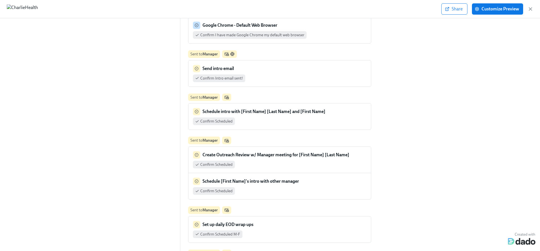
click at [279, 108] on div "Schedule intro with [First Name] [Last Name] and [First Name] Confirm Scheduled" at bounding box center [280, 116] width 174 height 17
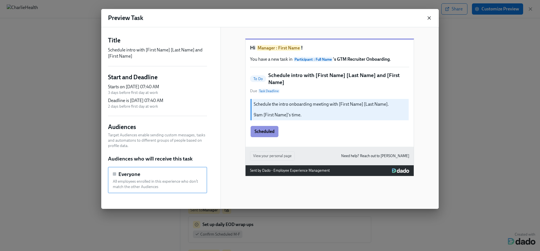
click at [427, 19] on icon "button" at bounding box center [430, 18] width 6 height 6
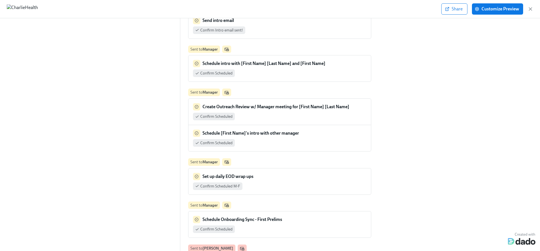
scroll to position [214, 0]
click at [411, 138] on div "Experience preview GTM Recruiter Onboarding Filter by actor Filter by item type…" at bounding box center [270, 134] width 540 height 233
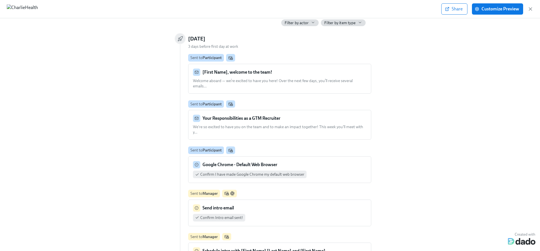
scroll to position [0, 0]
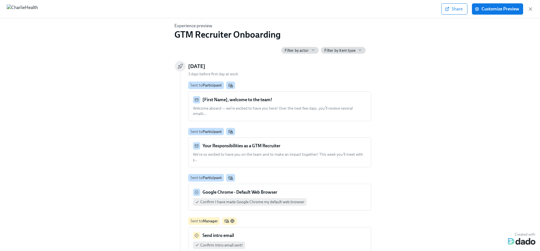
click at [379, 96] on div "Experience preview GTM Recruiter Onboarding Filter by actor Filter by item type…" at bounding box center [270, 134] width 522 height 222
click at [308, 97] on div "[First Name], welcome to the team!" at bounding box center [280, 99] width 174 height 7
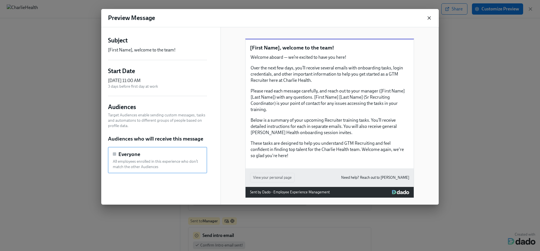
click at [430, 19] on icon "button" at bounding box center [430, 18] width 6 height 6
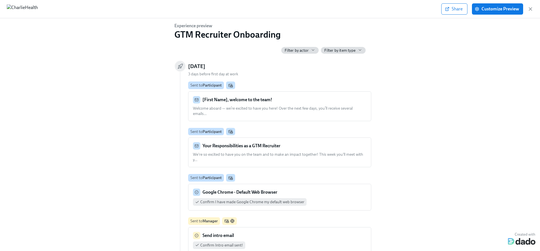
click at [221, 152] on span "We're so excited to have you on the team and to make an impact together! This w…" at bounding box center [278, 157] width 170 height 10
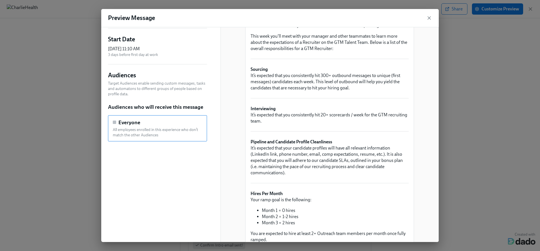
scroll to position [33, 0]
click at [427, 17] on icon "button" at bounding box center [430, 18] width 6 height 6
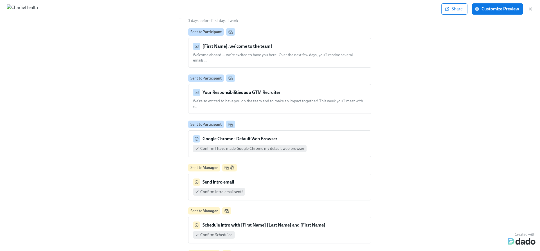
scroll to position [62, 0]
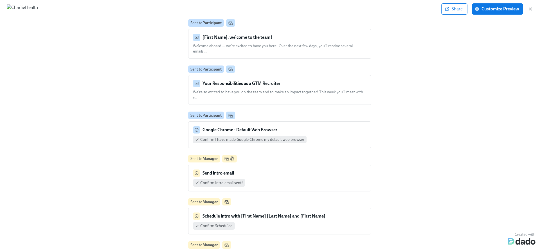
click at [280, 170] on div "Send intro email" at bounding box center [280, 173] width 174 height 7
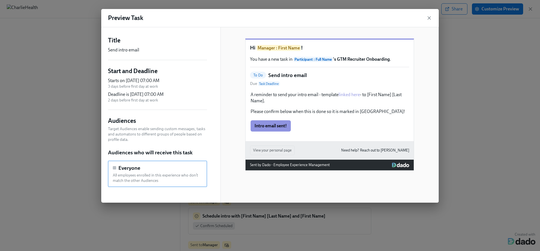
click at [260, 185] on div "Hi Manager : First Name ! You have a new task in Participant : Full Name 's GTM…" at bounding box center [330, 115] width 218 height 176
click at [346, 102] on div "A reminder to send your intro email - template linked here - to [First Name] [L…" at bounding box center [329, 103] width 159 height 24
click at [428, 15] on icon "button" at bounding box center [430, 18] width 6 height 6
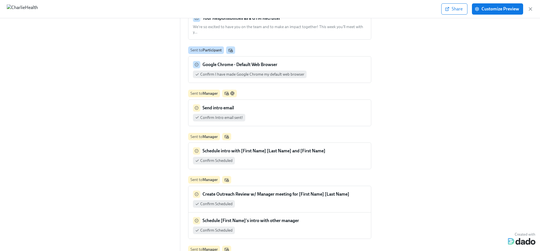
scroll to position [133, 0]
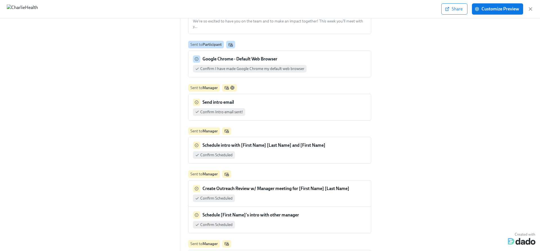
click at [272, 151] on div "Confirm Scheduled" at bounding box center [280, 155] width 174 height 8
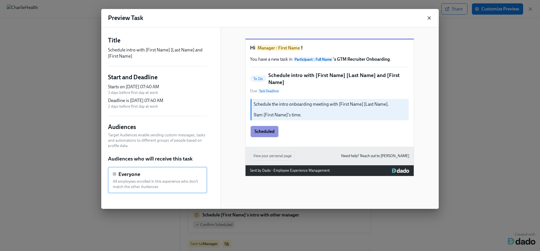
click at [428, 17] on icon "button" at bounding box center [430, 18] width 6 height 6
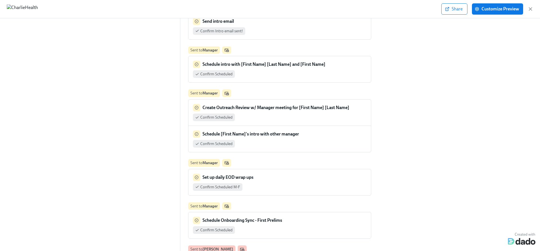
scroll to position [218, 0]
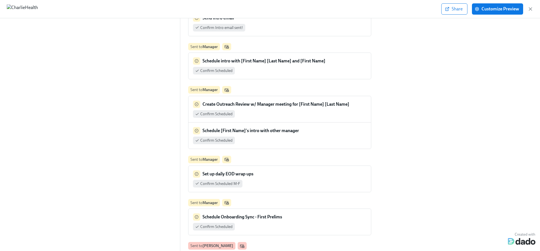
click at [313, 102] on strong "Create Outreach Review w/ Manager meeting for [First Name] [Last Name]" at bounding box center [276, 104] width 147 height 5
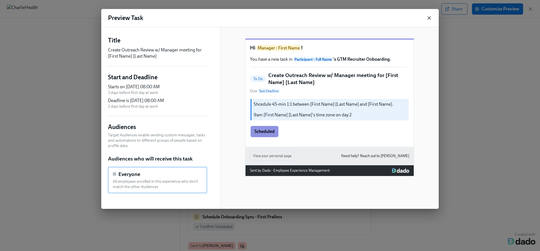
click at [430, 18] on icon "button" at bounding box center [429, 18] width 3 height 3
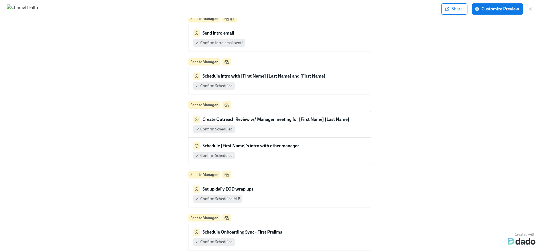
scroll to position [210, 0]
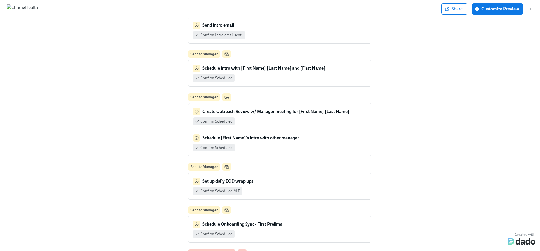
click at [299, 109] on strong "Create Outreach Review w/ Manager meeting for [First Name] [Last Name]" at bounding box center [276, 111] width 147 height 5
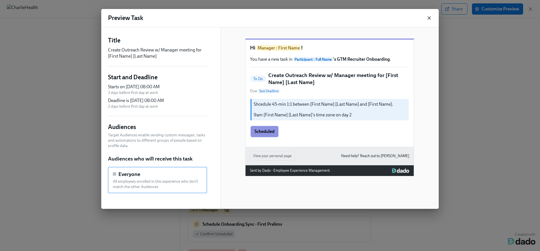
click at [429, 17] on icon "button" at bounding box center [430, 18] width 6 height 6
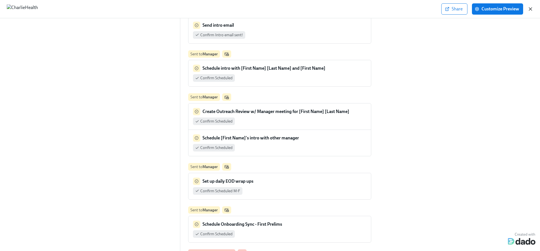
click at [531, 8] on icon "button" at bounding box center [530, 9] width 3 height 3
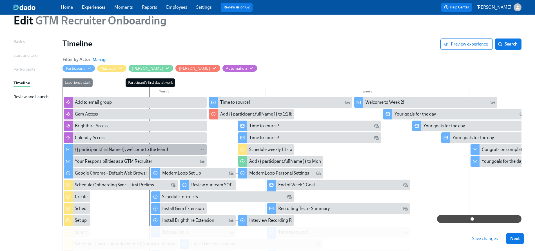
click at [114, 150] on div "{{ participant.firstName }}, welcome to the team!" at bounding box center [121, 150] width 93 height 6
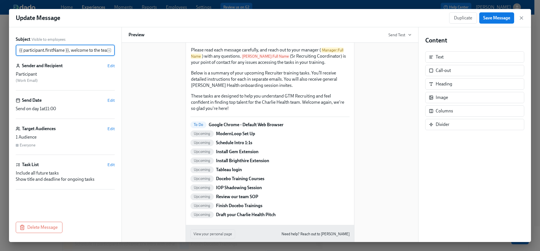
click at [523, 19] on icon "button" at bounding box center [522, 18] width 6 height 6
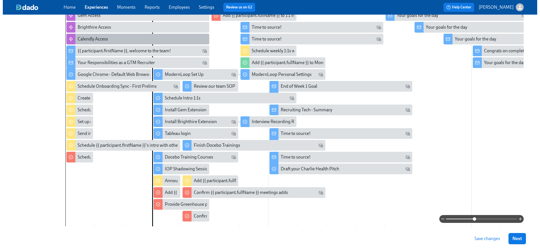
scroll to position [119, 0]
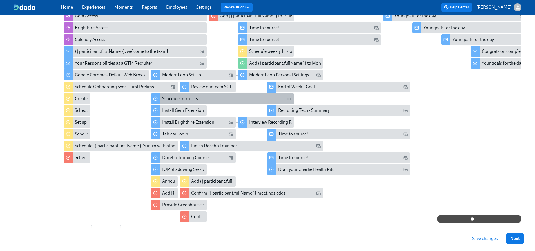
click at [216, 98] on div "Schedule Intro 1:1s" at bounding box center [226, 99] width 129 height 6
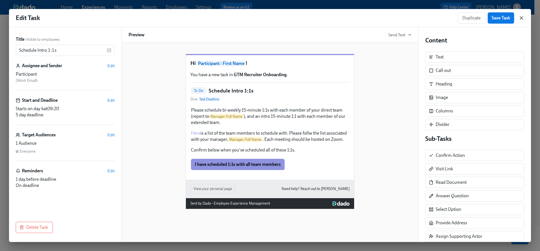
click at [522, 17] on icon "button" at bounding box center [522, 18] width 6 height 6
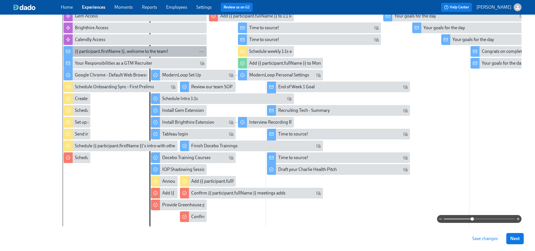
click at [143, 50] on div "{{ participant.firstName }}, welcome to the team!" at bounding box center [121, 51] width 93 height 6
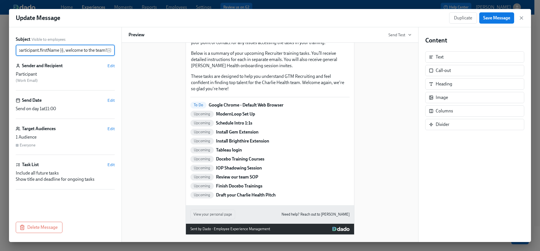
scroll to position [86, 0]
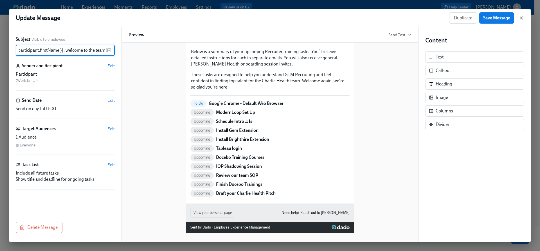
click at [520, 19] on icon "button" at bounding box center [522, 18] width 6 height 6
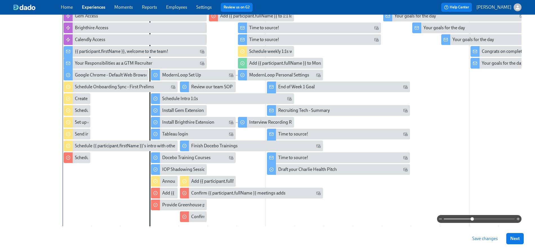
click at [79, 92] on div "Experience start" at bounding box center [76, 104] width 29 height 248
click at [75, 141] on div "Schedule {{ participant.firstName }}'s intro with other manager" at bounding box center [121, 146] width 114 height 11
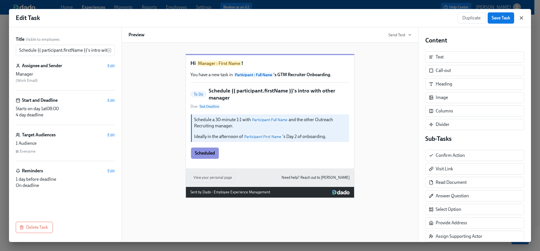
click at [521, 16] on icon "button" at bounding box center [522, 18] width 6 height 6
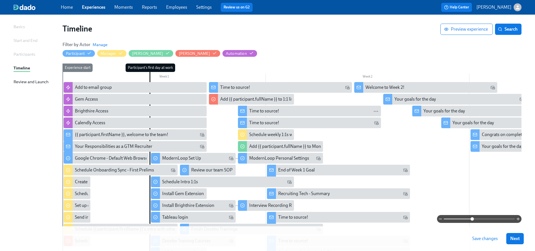
scroll to position [34, 0]
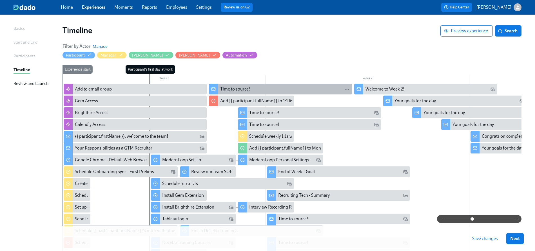
click at [281, 90] on div "Time to source!" at bounding box center [284, 89] width 129 height 6
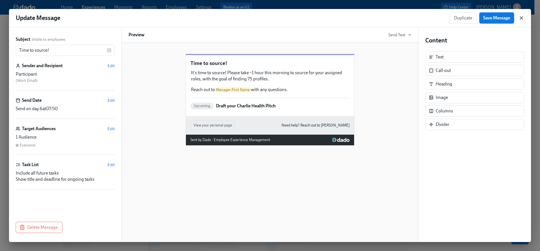
click at [521, 18] on icon "button" at bounding box center [522, 18] width 6 height 6
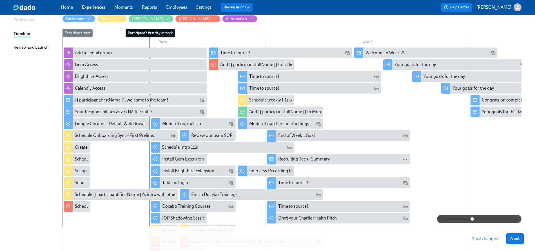
scroll to position [69, 0]
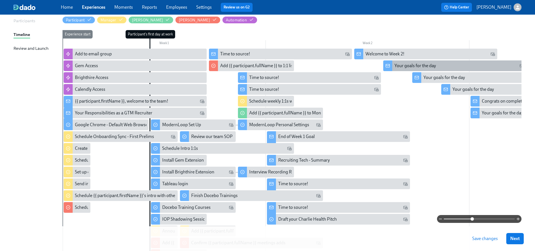
click at [434, 62] on div "Your goals for the day" at bounding box center [454, 65] width 143 height 11
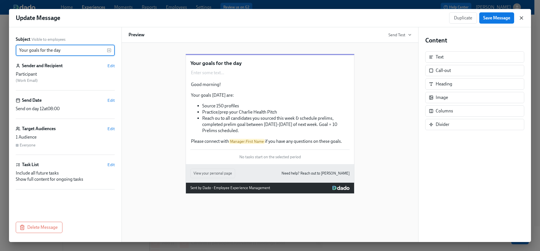
click at [521, 18] on icon "button" at bounding box center [521, 18] width 3 height 3
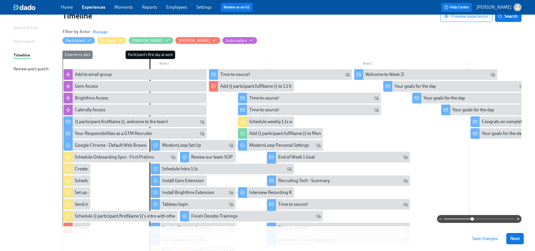
scroll to position [47, 0]
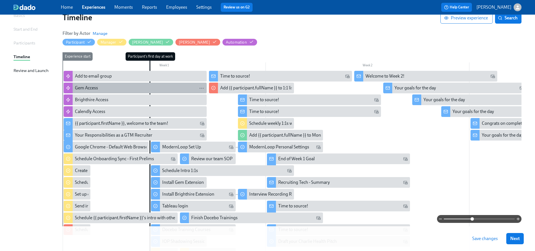
click at [144, 89] on div "Gem Access" at bounding box center [139, 88] width 129 height 6
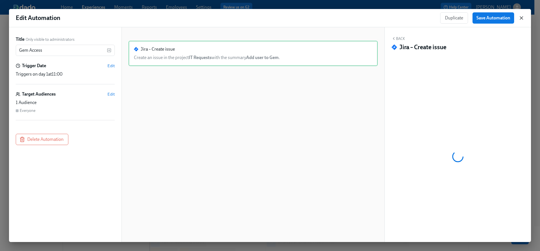
click at [522, 18] on icon "button" at bounding box center [521, 18] width 3 height 3
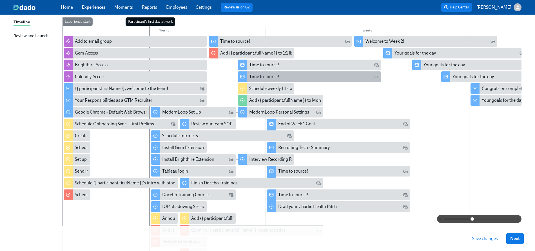
scroll to position [85, 0]
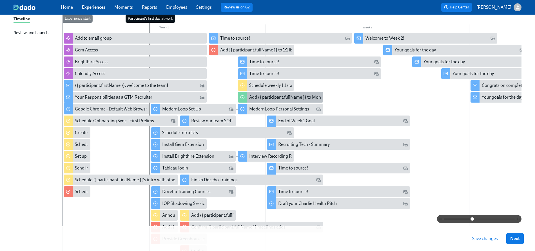
click at [254, 97] on div "Add {{ participant.fullName }} to Monthly All Hands" at bounding box center [298, 97] width 98 height 6
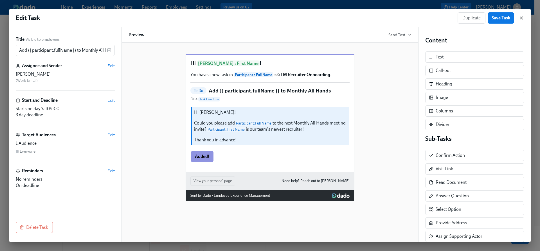
click at [520, 17] on icon "button" at bounding box center [522, 18] width 6 height 6
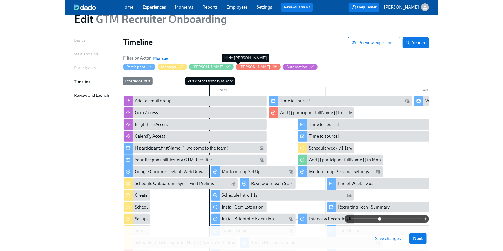
scroll to position [38, 0]
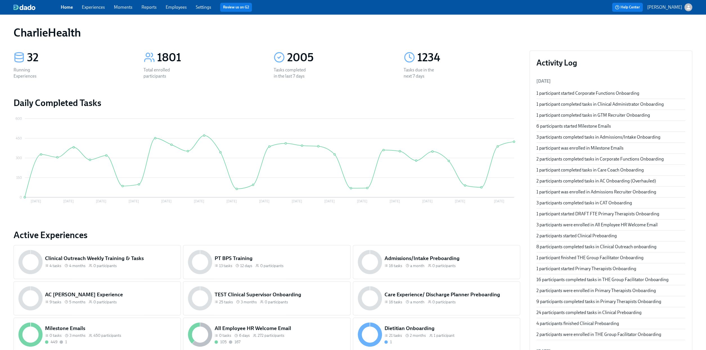
click at [85, 8] on link "Experiences" at bounding box center [93, 7] width 23 height 5
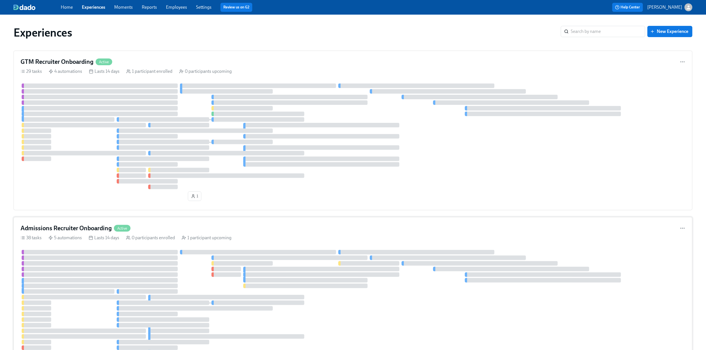
click at [194, 223] on div "Admissions Recruiter Onboarding Active 38 tasks 5 automations Lasts 14 days 0 p…" at bounding box center [353, 308] width 679 height 183
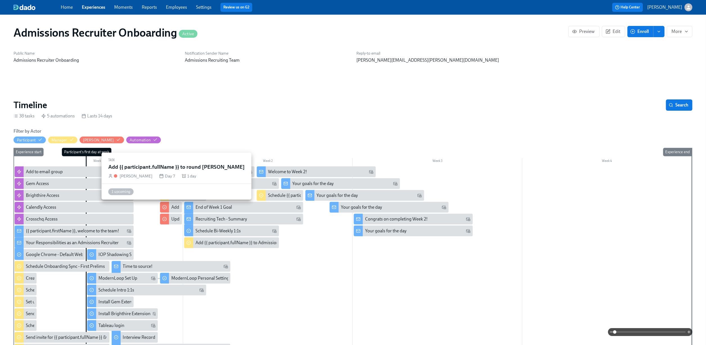
click at [175, 209] on div "Add {{ participant.fullName }} to round robin Calendly" at bounding box center [226, 207] width 110 height 6
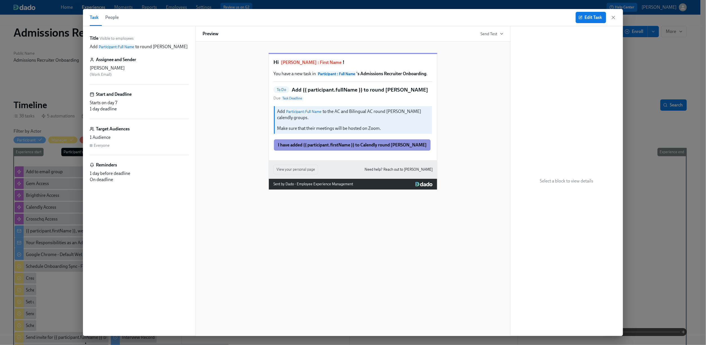
click at [123, 102] on div "Starts on day 7" at bounding box center [139, 103] width 99 height 6
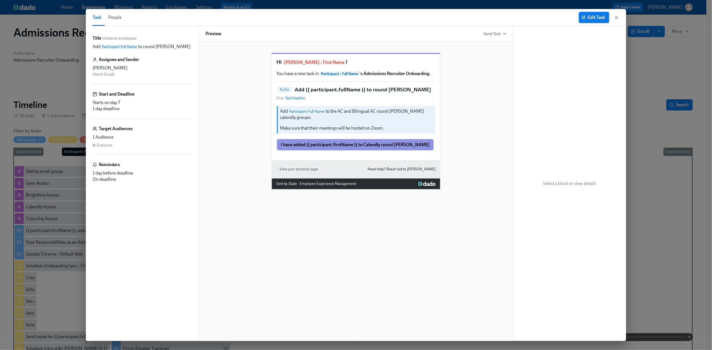
click at [595, 19] on span "Edit Task" at bounding box center [594, 18] width 23 height 6
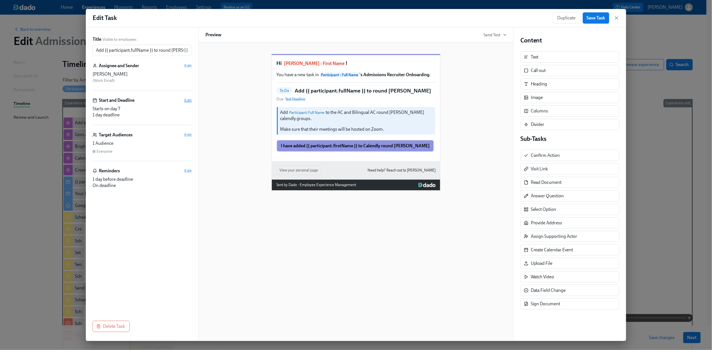
click at [188, 100] on span "Edit" at bounding box center [187, 101] width 7 height 6
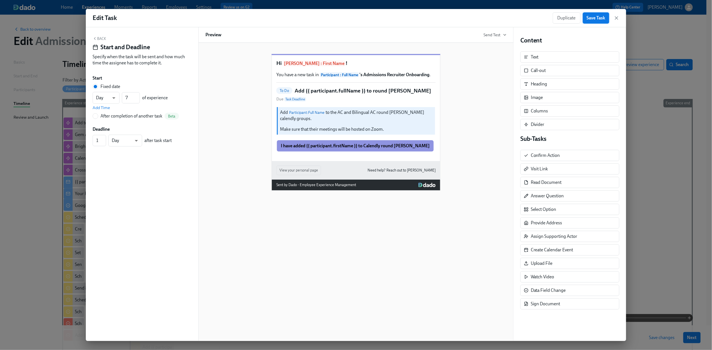
click at [602, 19] on span "Save Task" at bounding box center [596, 18] width 19 height 6
click at [617, 18] on icon "button" at bounding box center [617, 18] width 6 height 6
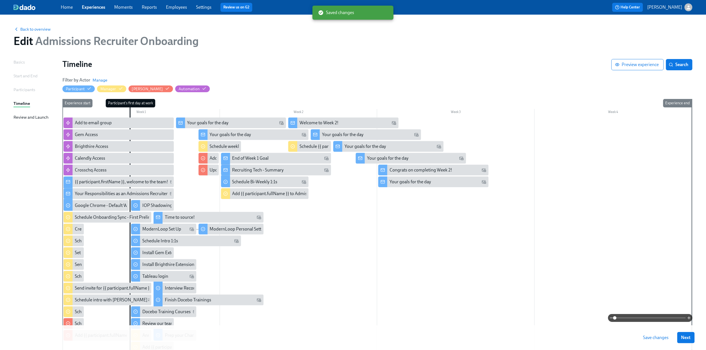
click at [663, 336] on span "Save changes" at bounding box center [657, 338] width 26 height 6
click at [691, 338] on span "Next" at bounding box center [687, 338] width 10 height 6
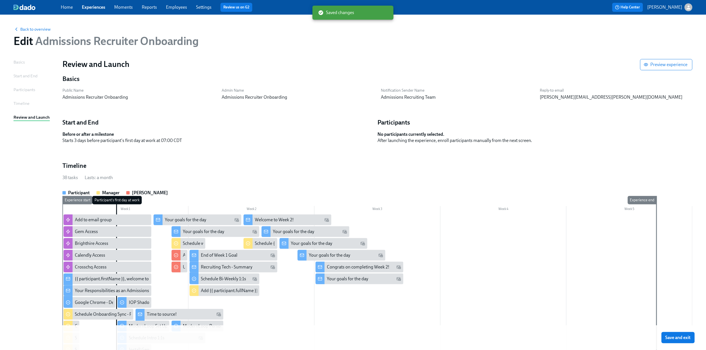
click at [691, 337] on span "Save and exit" at bounding box center [678, 338] width 25 height 6
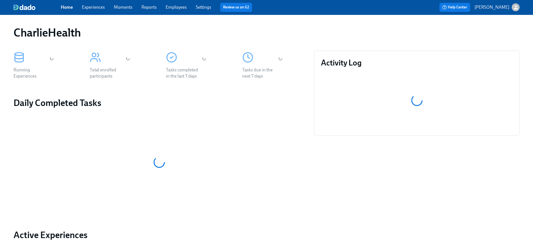
click at [97, 7] on link "Experiences" at bounding box center [93, 7] width 23 height 5
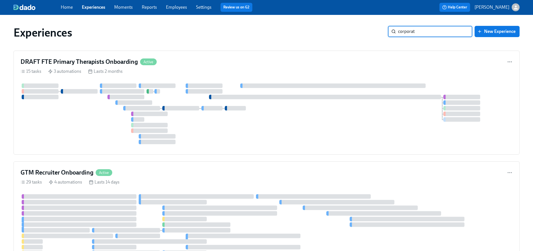
type input "corporate"
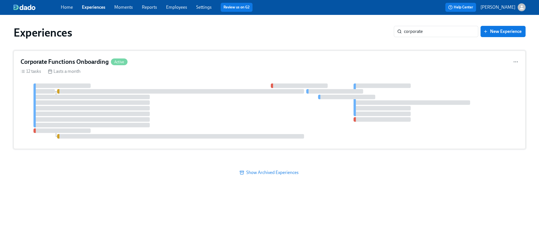
click at [191, 68] on div "Corporate Functions Onboarding Active 12 tasks Lasts a month" at bounding box center [270, 100] width 512 height 98
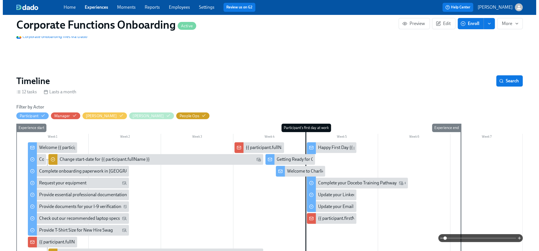
scroll to position [72, 0]
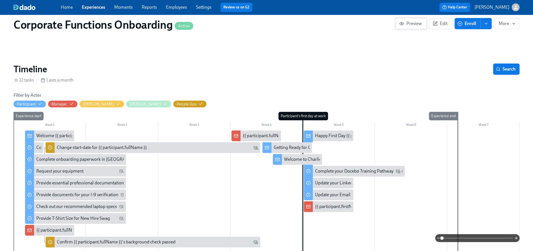
click at [408, 24] on span "Preview" at bounding box center [411, 24] width 22 height 6
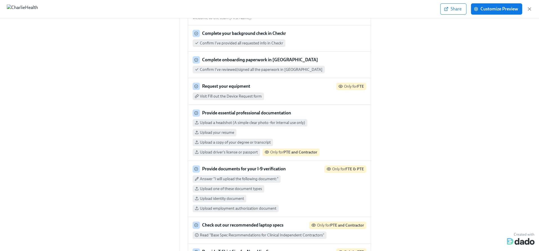
scroll to position [52, 0]
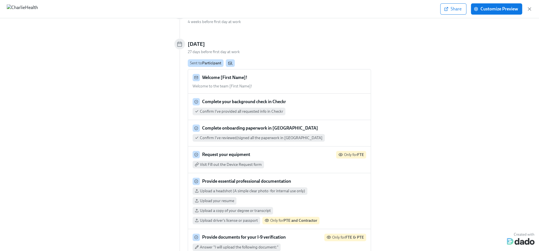
click at [322, 73] on div "Welcome [First Name]! Welcome to the team [First Name]! …" at bounding box center [279, 82] width 183 height 24
click at [308, 86] on div "Welcome to the team [First Name]! …" at bounding box center [279, 86] width 174 height 5
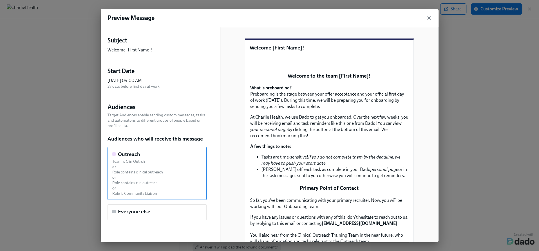
scroll to position [109, 0]
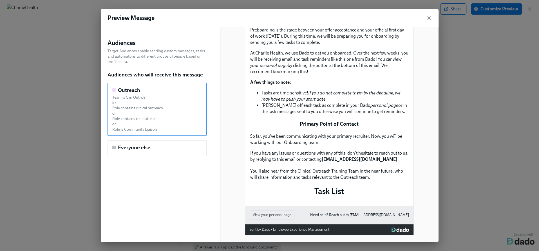
click at [429, 17] on icon "button" at bounding box center [429, 18] width 6 height 6
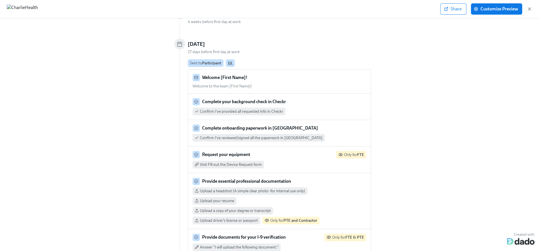
scroll to position [377, 0]
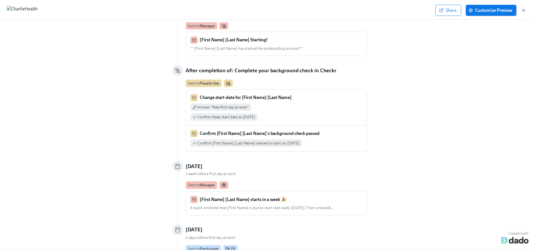
scroll to position [550, 0]
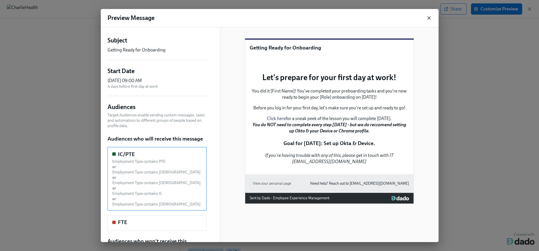
click at [428, 18] on icon "button" at bounding box center [429, 18] width 6 height 6
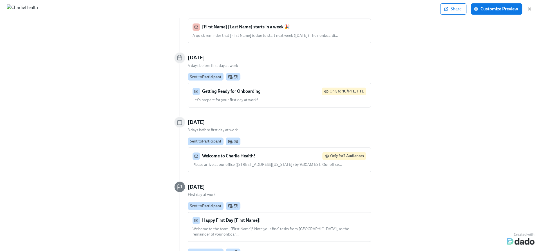
click at [528, 7] on icon "button" at bounding box center [529, 9] width 6 height 6
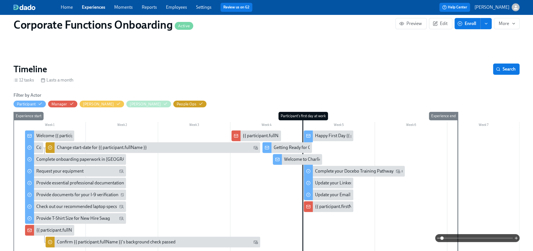
click at [101, 9] on link "Experiences" at bounding box center [93, 7] width 23 height 5
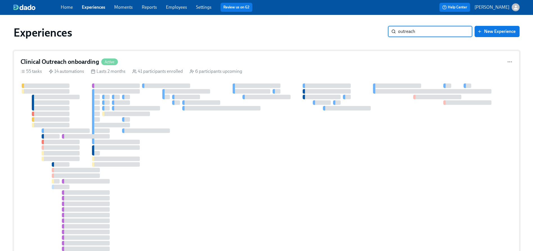
type input "outreach"
click at [242, 58] on div "Clinical Outreach onboarding Active" at bounding box center [267, 62] width 492 height 8
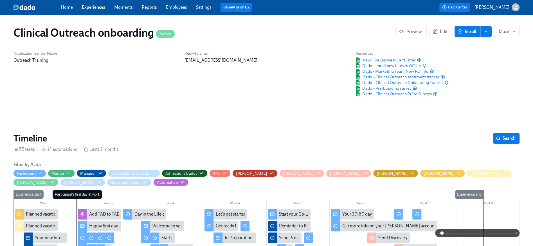
click at [95, 5] on link "Experiences" at bounding box center [93, 7] width 23 height 5
